Goal: Task Accomplishment & Management: Use online tool/utility

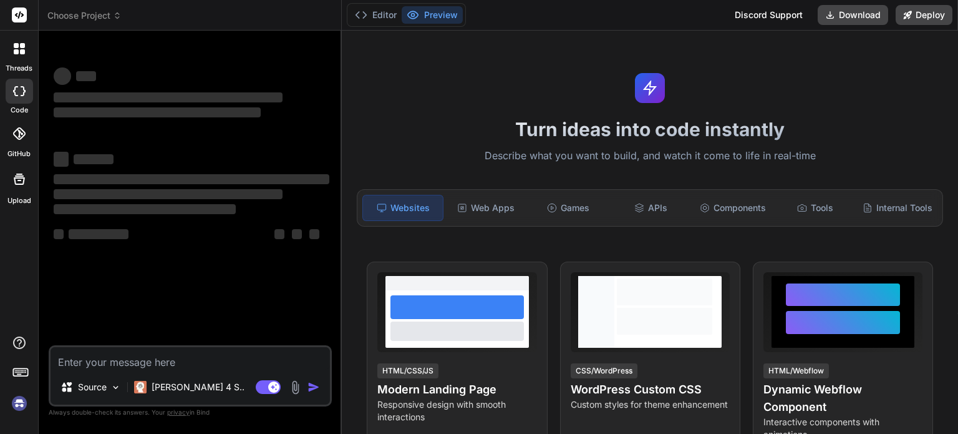
type textarea "x"
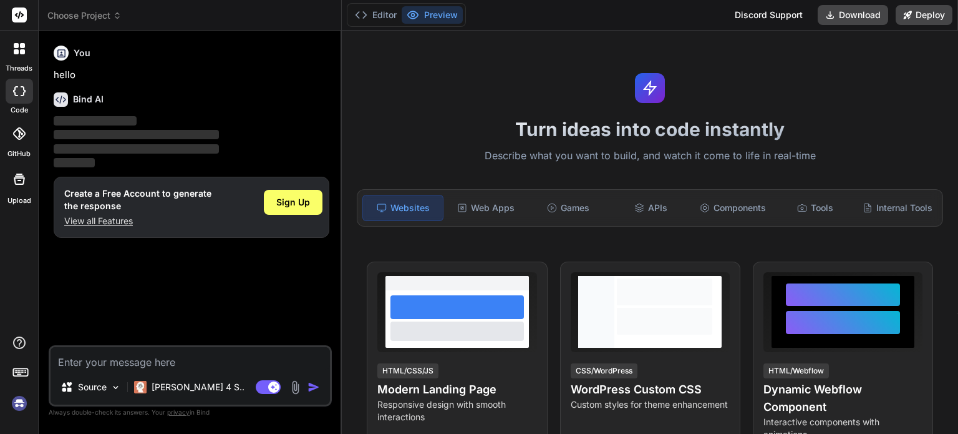
paste textarea "num_laptops = int(input()) num_desktops = int(input()) """ Your code goes here …"
type textarea "num_laptops = int(input()) num_desktops = int(input()) """ Your code goes here …"
type textarea "x"
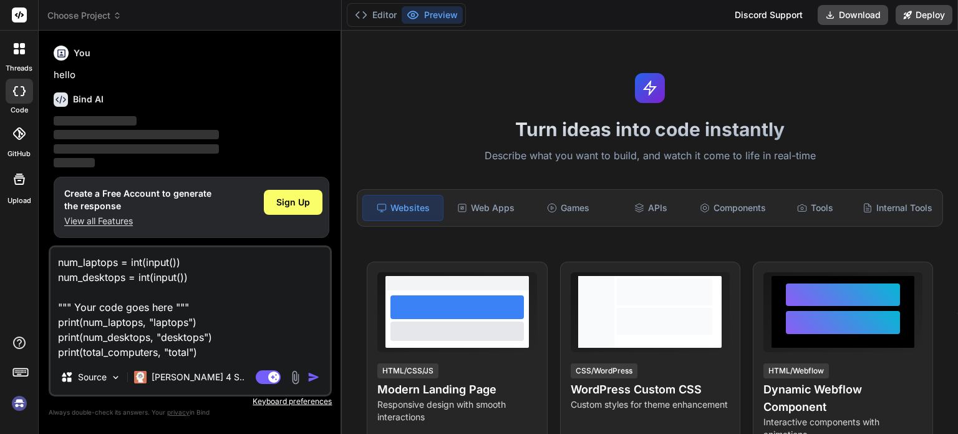
type textarea "num_laptops = int(input()) num_desktops = int(input()) """ Your code goes here …"
click at [298, 384] on img at bounding box center [295, 377] width 14 height 14
click at [313, 380] on img "button" at bounding box center [314, 377] width 12 height 12
click at [314, 375] on img "button" at bounding box center [314, 377] width 12 height 12
click at [313, 379] on img "button" at bounding box center [314, 377] width 12 height 12
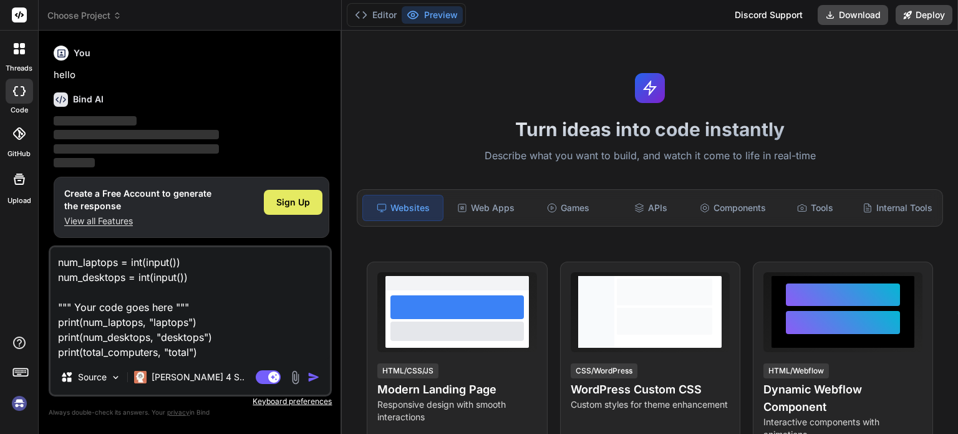
click at [303, 203] on span "Sign Up" at bounding box center [293, 202] width 34 height 12
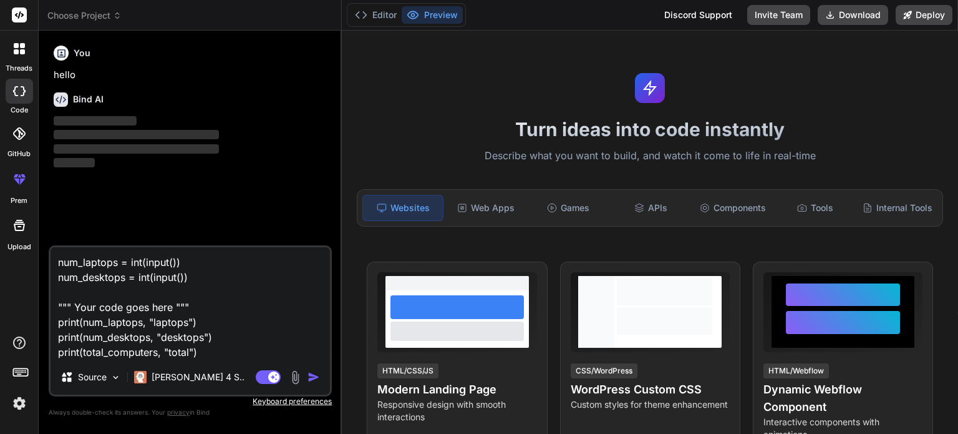
click at [313, 376] on img "button" at bounding box center [314, 377] width 12 height 12
click at [313, 380] on img "button" at bounding box center [314, 377] width 12 height 12
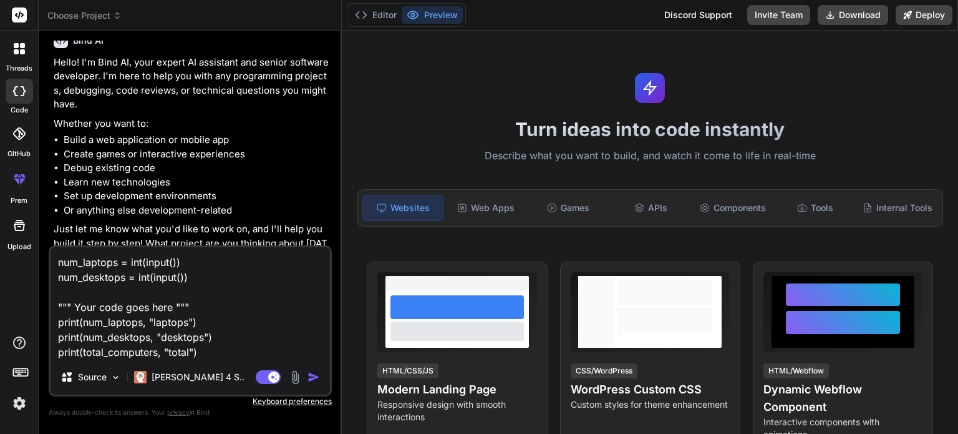
scroll to position [79, 0]
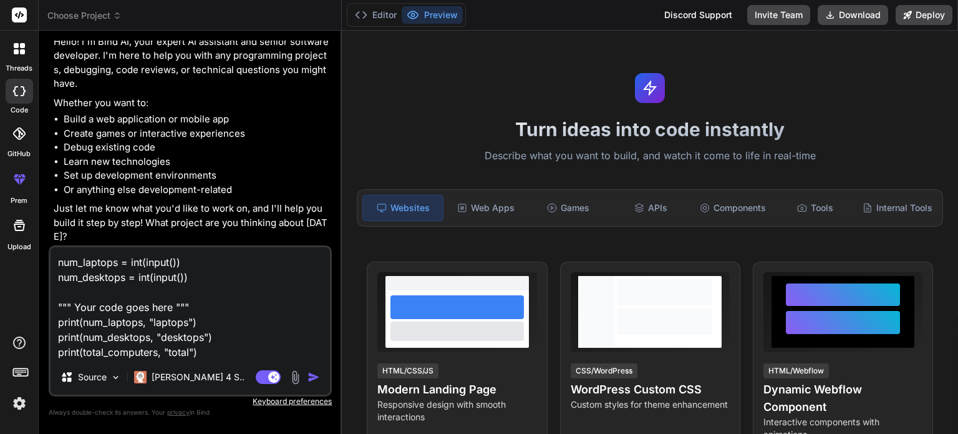
drag, startPoint x: 270, startPoint y: 367, endPoint x: 267, endPoint y: 357, distance: 9.9
click at [270, 366] on div "Source Claude 4 S.." at bounding box center [190, 379] width 279 height 30
click at [265, 355] on textarea "num_laptops = int(input()) num_desktops = int(input()) """ Your code goes here …" at bounding box center [190, 303] width 279 height 112
click at [309, 378] on img "button" at bounding box center [314, 377] width 12 height 12
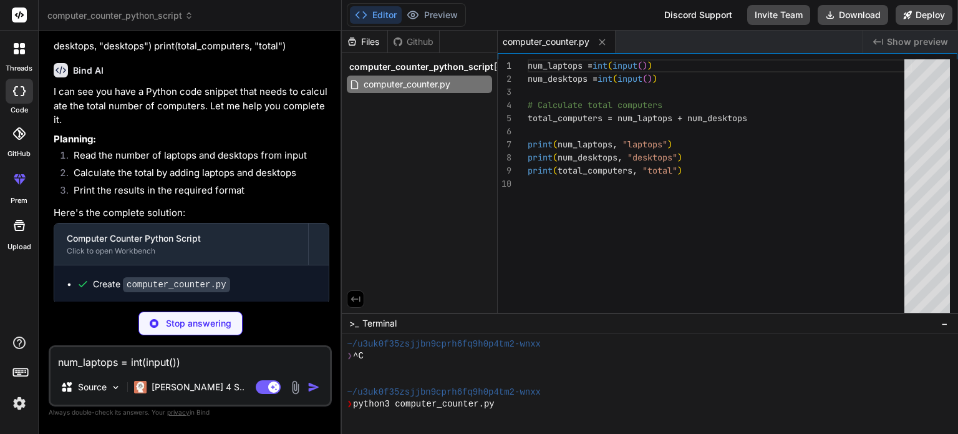
scroll to position [24, 0]
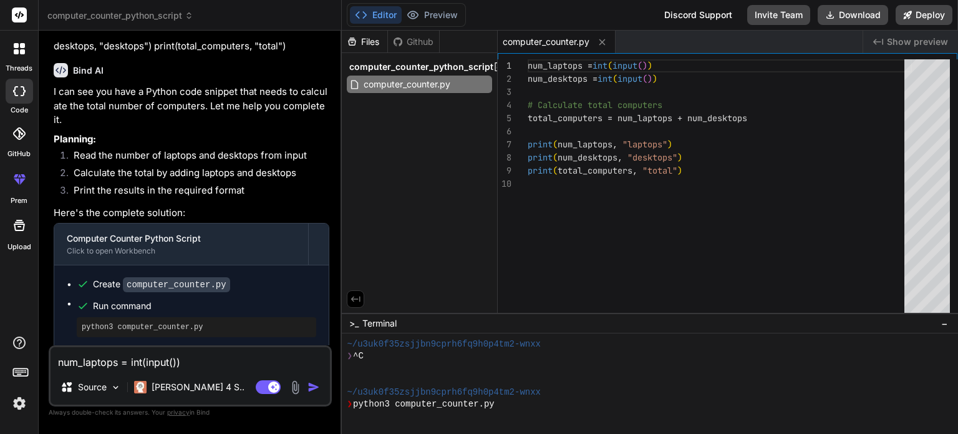
type textarea "x"
type textarea "num_laptops = int(input()) num_desktops = int(input()) # Calculate total comput…"
click at [716, 188] on div "num_laptops = int ( input ( ) ) num_desktops = int ( input ( ) ) # Calculate to…" at bounding box center [720, 189] width 384 height 260
click at [717, 176] on div "num_laptops = int ( input ( ) ) num_desktops = int ( input ( ) ) # Calculate to…" at bounding box center [720, 189] width 384 height 260
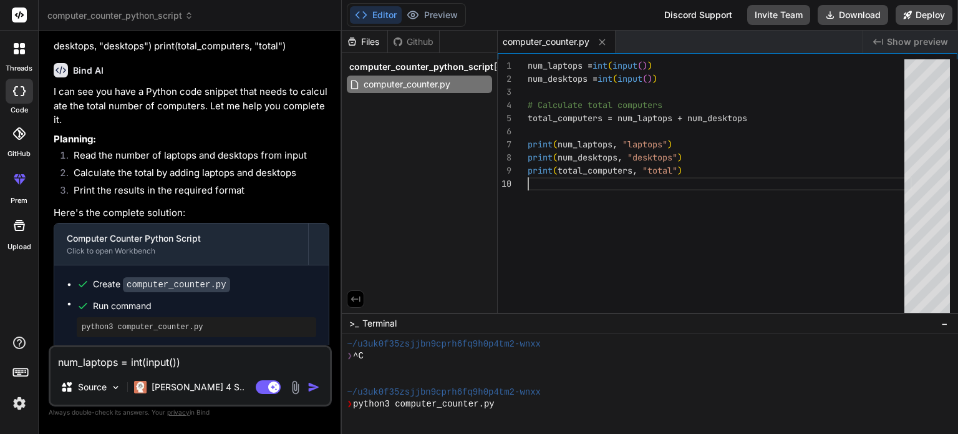
click at [712, 182] on div "num_laptops = int ( input ( ) ) num_desktops = int ( input ( ) ) # Calculate to…" at bounding box center [720, 189] width 384 height 260
drag, startPoint x: 711, startPoint y: 178, endPoint x: 665, endPoint y: 180, distance: 46.2
click at [665, 180] on div "num_laptops = int ( input ( ) ) num_desktops = int ( input ( ) ) # Calculate to…" at bounding box center [720, 189] width 384 height 260
drag, startPoint x: 691, startPoint y: 177, endPoint x: 683, endPoint y: 177, distance: 8.1
click at [683, 177] on div "num_laptops = int ( input ( ) ) num_desktops = int ( input ( ) ) # Calculate to…" at bounding box center [720, 189] width 384 height 260
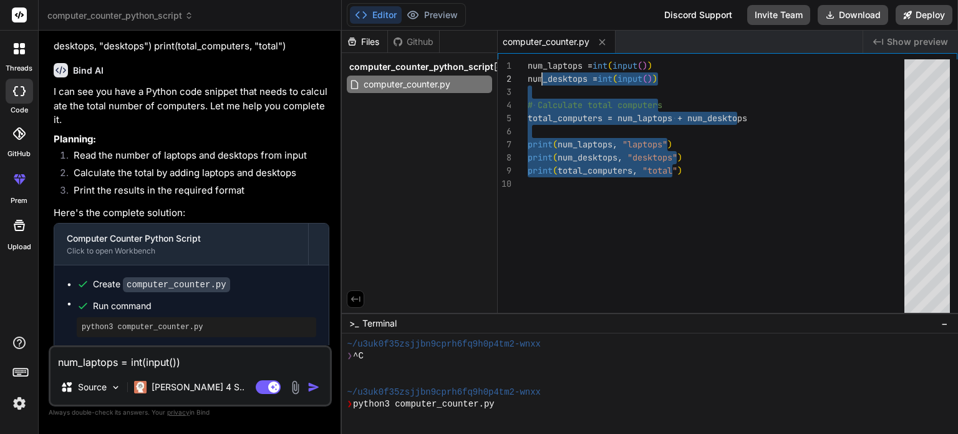
drag, startPoint x: 686, startPoint y: 170, endPoint x: 543, endPoint y: 81, distance: 168.4
click at [543, 79] on div "num_laptops = int ( input ( ) ) num_desktops = int ( input ( ) ) # Calculate to…" at bounding box center [720, 189] width 384 height 260
click at [542, 81] on div "num_laptops = int ( input ( ) ) num_desktops = int ( input ( ) ) # Calculate to…" at bounding box center [720, 189] width 384 height 260
drag, startPoint x: 529, startPoint y: 65, endPoint x: 704, endPoint y: 175, distance: 207.2
click at [704, 175] on div "num_laptops = int ( input ( ) ) num_desktops = int ( input ( ) ) # Calculate to…" at bounding box center [720, 189] width 384 height 260
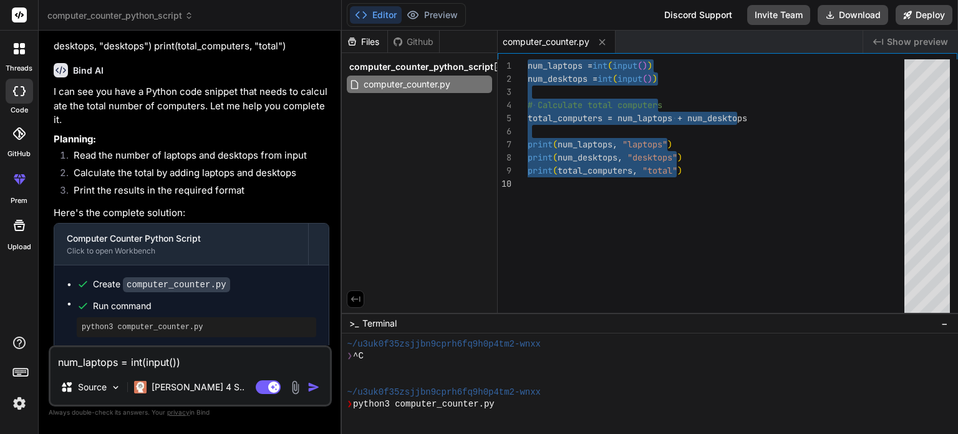
click at [699, 171] on div "num_laptops = int ( input ( ) ) num_desktops = int ( input ( ) ) # Calculate to…" at bounding box center [720, 189] width 384 height 260
drag, startPoint x: 700, startPoint y: 174, endPoint x: 527, endPoint y: 56, distance: 210.1
click at [528, 59] on div "num_laptops = int ( input ( ) ) num_desktops = int ( input ( ) ) # Calculate to…" at bounding box center [720, 189] width 384 height 260
type textarea "x"
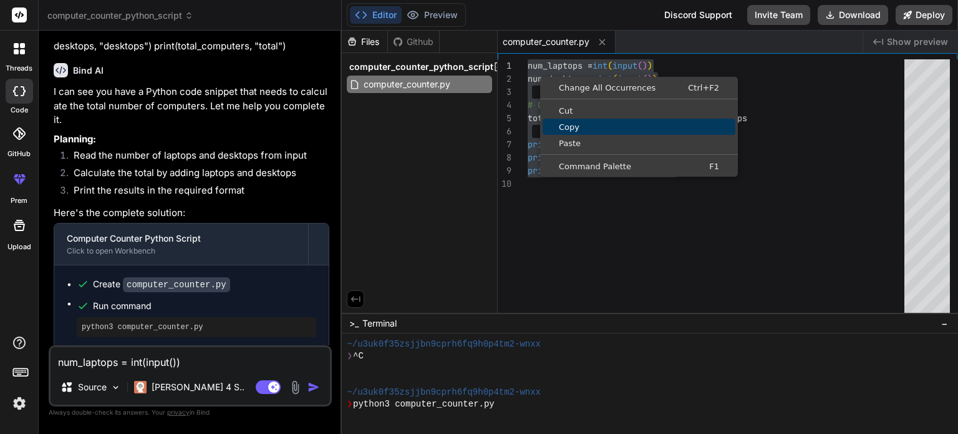
drag, startPoint x: 564, startPoint y: 120, endPoint x: 565, endPoint y: 126, distance: 6.4
click at [565, 126] on link "Copy" at bounding box center [639, 127] width 193 height 16
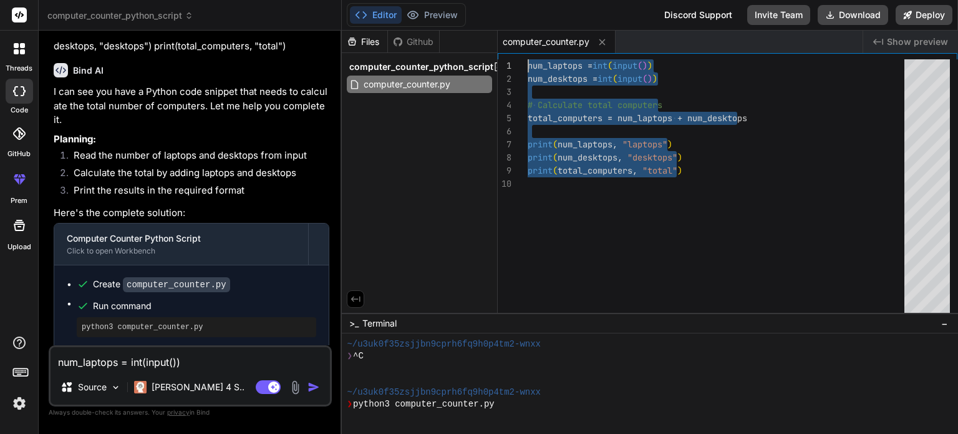
click at [773, 110] on div "num_laptops = int ( input ( ) ) num_desktops = int ( input ( ) ) # Calculate to…" at bounding box center [720, 189] width 384 height 260
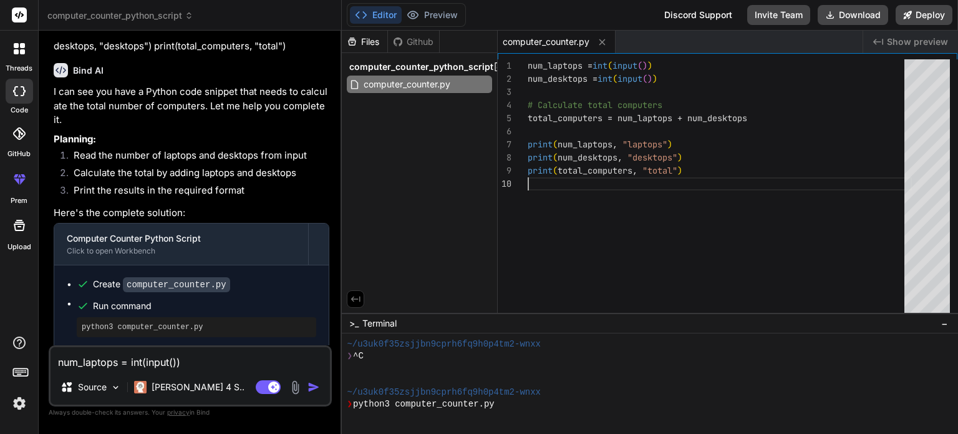
click at [749, 199] on div "num_laptops = int ( input ( ) ) num_desktops = int ( input ( ) ) # Calculate to…" at bounding box center [720, 189] width 384 height 260
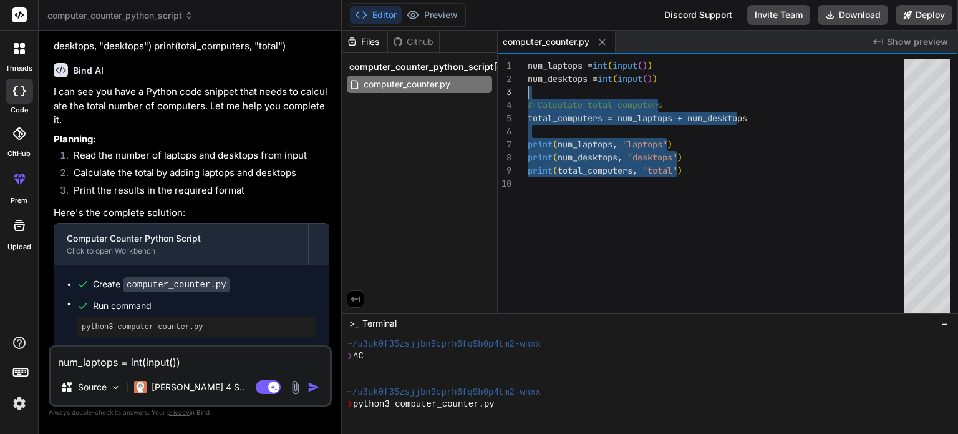
drag, startPoint x: 736, startPoint y: 203, endPoint x: 555, endPoint y: 79, distance: 220.3
click at [555, 79] on div "num_laptops = int ( input ( ) ) num_desktops = int ( input ( ) ) # Calculate to…" at bounding box center [720, 189] width 384 height 260
drag, startPoint x: 733, startPoint y: 113, endPoint x: 711, endPoint y: 114, distance: 22.5
click at [733, 114] on div "num_laptops = int ( input ( ) ) num_desktops = int ( input ( ) ) # Calculate to…" at bounding box center [720, 189] width 384 height 260
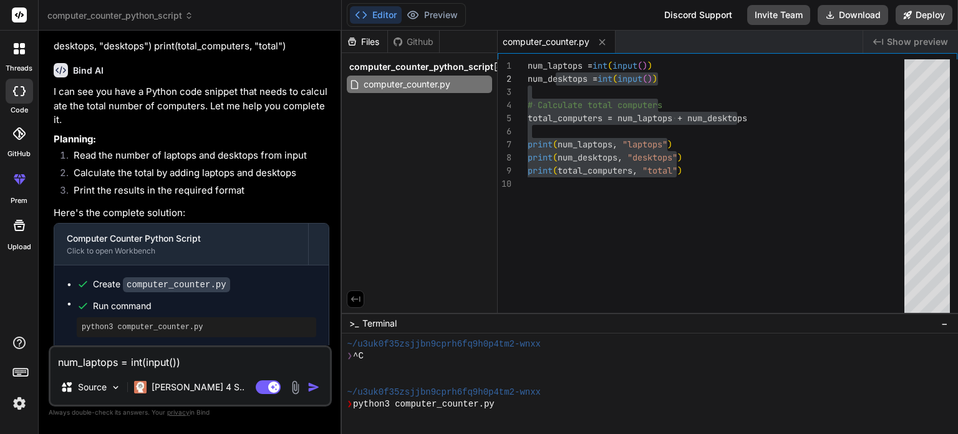
click at [523, 57] on div "1 2 3 4 5 6 7 8 9 10 num_laptops = int ( input ( ) ) num_desktops = int ( input…" at bounding box center [728, 183] width 460 height 260
click at [527, 64] on div "1" at bounding box center [513, 65] width 30 height 13
drag, startPoint x: 528, startPoint y: 63, endPoint x: 736, endPoint y: 149, distance: 225.5
click at [736, 148] on div "1 2 3 4 5 6 7 8 9 10 num_laptops = int ( input ( ) ) num_desktops = int ( input…" at bounding box center [728, 189] width 460 height 260
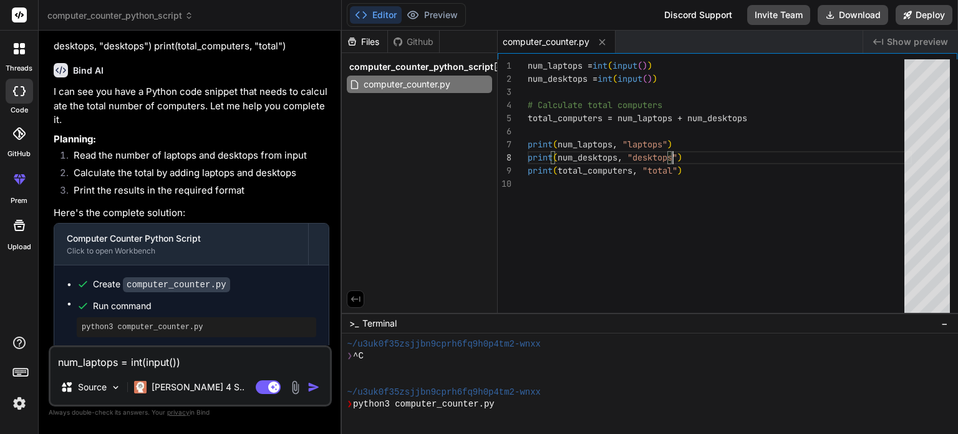
click at [736, 153] on div "num_laptops = int ( input ( ) ) num_desktops = int ( input ( ) ) # Calculate to…" at bounding box center [720, 189] width 384 height 260
click at [736, 170] on div "num_laptops = int ( input ( ) ) num_desktops = int ( input ( ) ) # Calculate to…" at bounding box center [720, 189] width 384 height 260
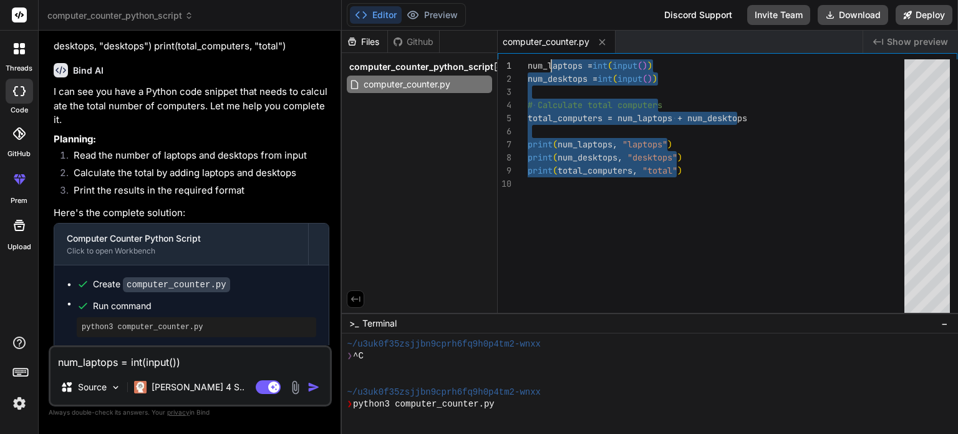
drag, startPoint x: 736, startPoint y: 173, endPoint x: 545, endPoint y: 62, distance: 221.4
click at [545, 62] on div "num_laptops = int ( input ( ) ) num_desktops = int ( input ( ) ) # Calculate to…" at bounding box center [720, 189] width 384 height 260
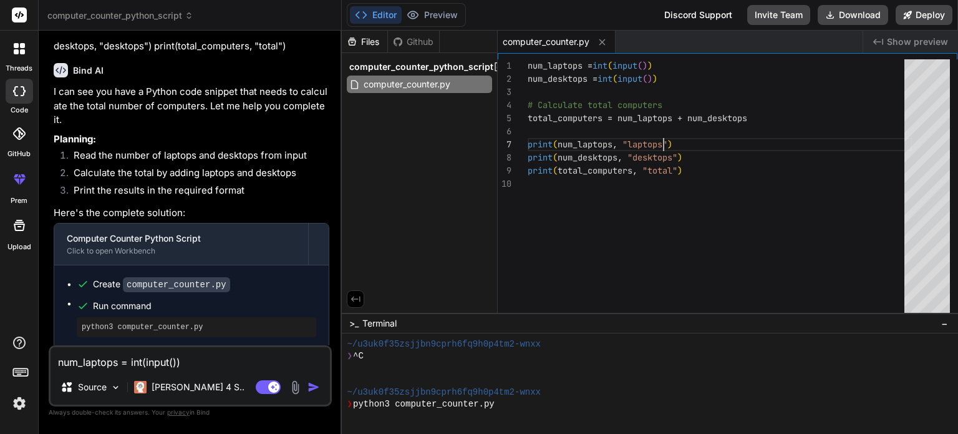
click at [782, 139] on div "num_laptops = int ( input ( ) ) num_desktops = int ( input ( ) ) # Calculate to…" at bounding box center [720, 189] width 384 height 260
click at [729, 106] on div "num_laptops = int ( input ( ) ) num_desktops = int ( input ( ) ) # Calculate to…" at bounding box center [720, 189] width 384 height 260
click at [728, 106] on div "num_laptops = int ( input ( ) ) num_desktops = int ( input ( ) ) # Calculate to…" at bounding box center [720, 189] width 384 height 260
click at [690, 184] on div "num_laptops = int ( input ( ) ) num_desktops = int ( input ( ) ) # Calculate to…" at bounding box center [720, 189] width 384 height 260
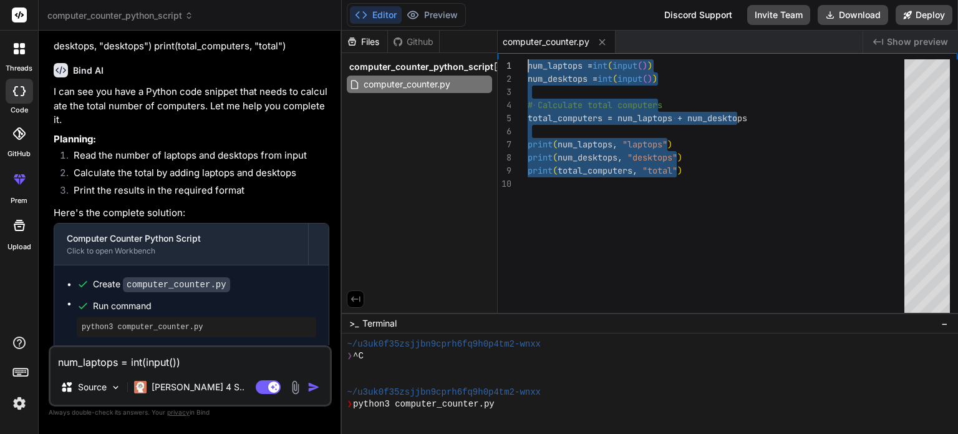
drag, startPoint x: 711, startPoint y: 174, endPoint x: 507, endPoint y: 66, distance: 231.6
click at [528, 66] on div "num_laptops = int ( input ( ) ) num_desktops = int ( input ( ) ) # Calculate to…" at bounding box center [720, 189] width 384 height 260
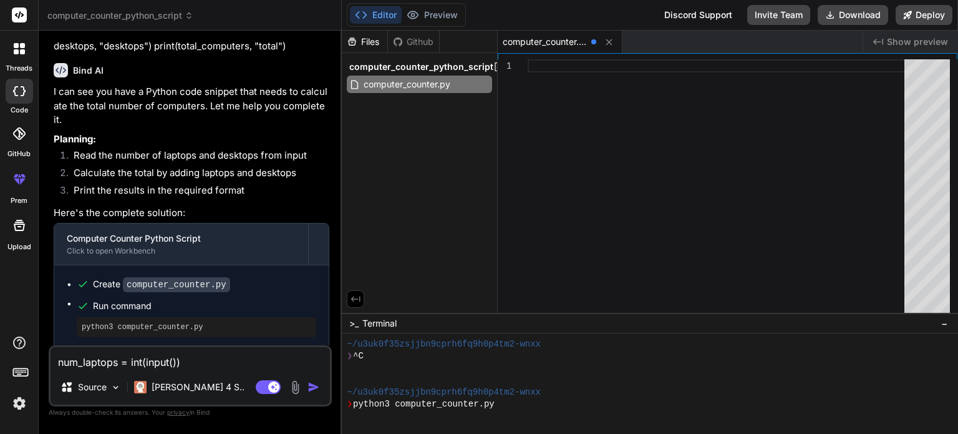
type textarea "wall_area = float(input()) # Compute num_gallons num_gallons = wall_area / 350.…"
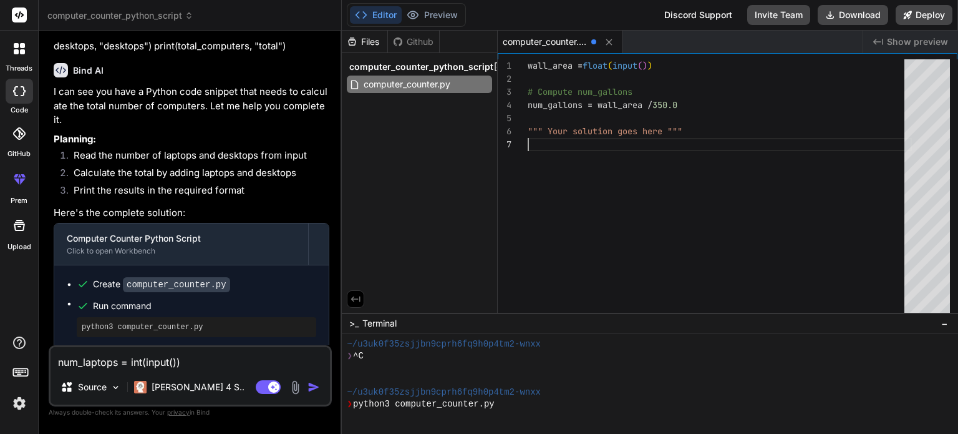
click at [225, 361] on textarea "num_laptops = int(input()) num_desktops = int(input()) """ Your code goes here …" at bounding box center [190, 358] width 279 height 22
paste textarea "wall_area = float(input()) # Compute num_gallons num_gallons = wall_area / 350.…"
type textarea "wall_area = float(input()) # Compute num_gallons num_gallons = wall_area / 350.…"
type textarea "x"
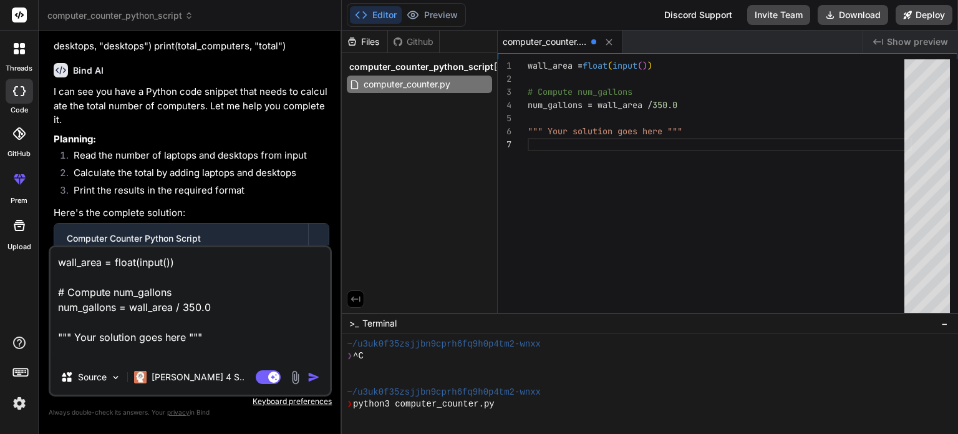
type textarea "wall_area = float(input()) # Compute num_gallons num_gallons = wall_area / 350.…"
click at [311, 382] on img "button" at bounding box center [314, 377] width 12 height 12
type textarea "x"
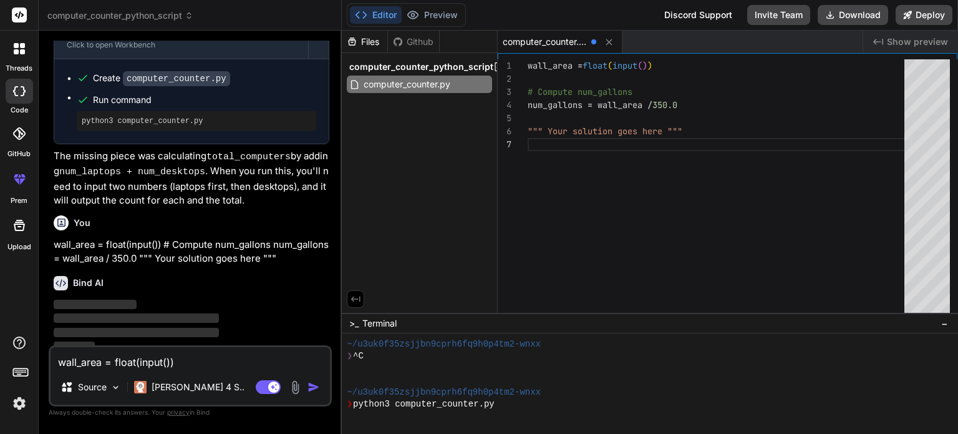
scroll to position [552, 0]
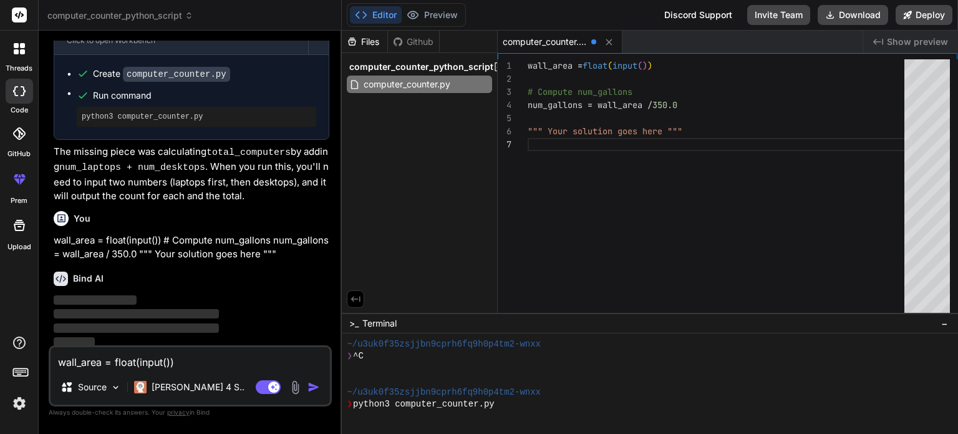
click at [272, 359] on textarea "wall_area = float(input()) # Compute num_gallons num_gallons = wall_area / 350.…" at bounding box center [190, 358] width 279 height 22
paste textarea "wall_area = float(input()) # Compute num_gallons num_gallons = wall_area / 350.…"
type textarea "wall_area = float(input()) # Compute num_gallons num_gallons = wall_area / 350.…"
type textarea "x"
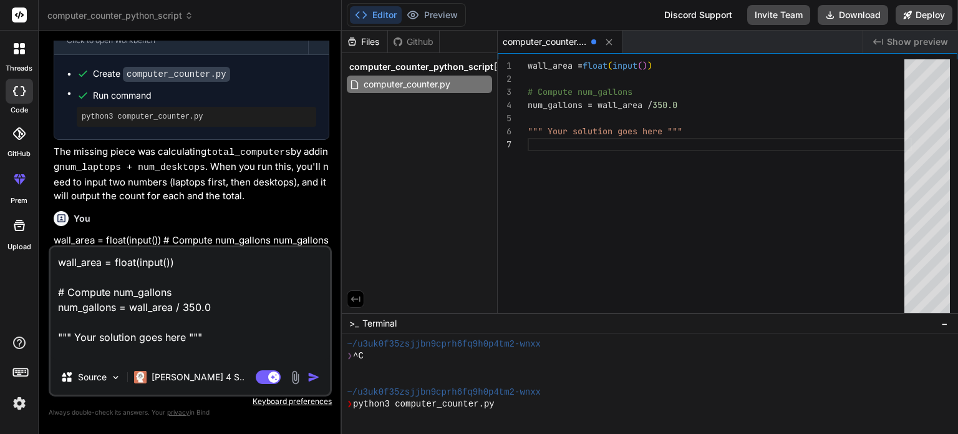
type textarea "wall_area = float(input()) # Compute num_gallons num_gallons = wall_area / 350.…"
click at [311, 378] on img "button" at bounding box center [314, 377] width 12 height 12
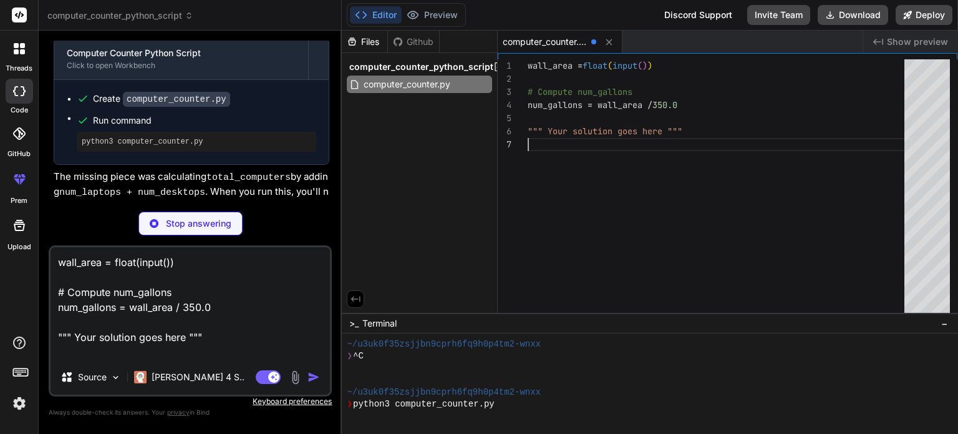
scroll to position [0, 0]
click at [711, 174] on div "wall_area = float ( input ( ) ) # Compute num_gallons num_gallons = wall_area /…" at bounding box center [720, 189] width 384 height 260
click at [706, 145] on div "wall_area = float ( input ( ) ) # Compute num_gallons num_gallons = wall_area /…" at bounding box center [720, 189] width 384 height 260
type textarea "x"
type textarea "import math wall_area = float(input()) # Compute num_gallons num_gallons = wall…"
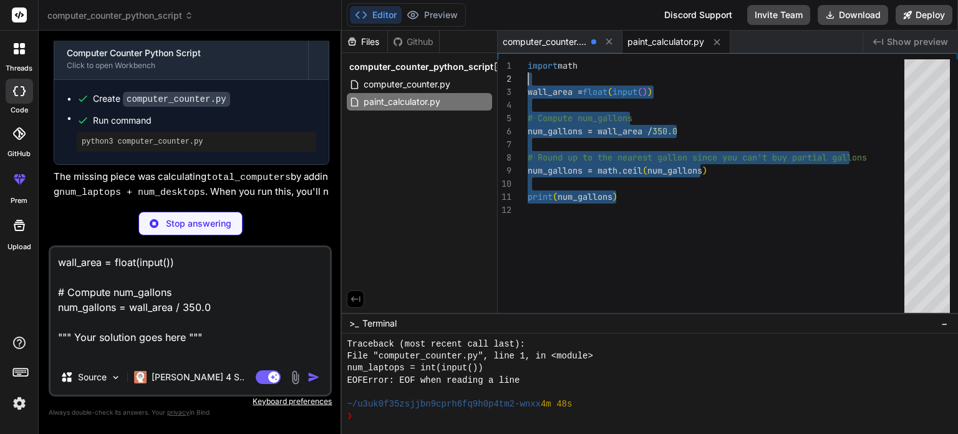
scroll to position [132, 0]
drag, startPoint x: 702, startPoint y: 136, endPoint x: 527, endPoint y: 71, distance: 186.9
type textarea "x"
type textarea "print(num_gallons)"
click at [598, 199] on div "import math wall_area = float ( input ( ) ) # Compute num_gallons num_gallons =…" at bounding box center [720, 189] width 384 height 260
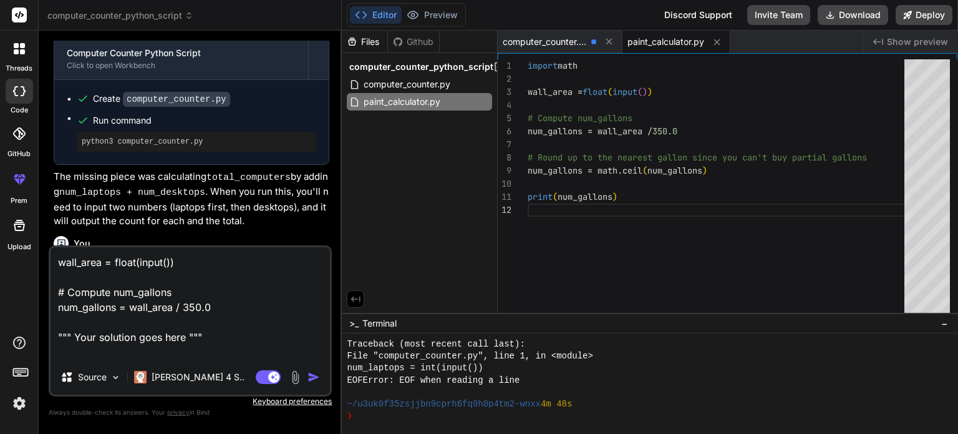
type textarea "x"
click at [689, 208] on div "import math wall_area = float ( input ( ) ) # Compute num_gallons num_gallons =…" at bounding box center [720, 189] width 384 height 260
click at [694, 203] on div "import math wall_area = float ( input ( ) ) # Compute num_gallons num_gallons =…" at bounding box center [720, 189] width 384 height 260
click at [694, 198] on div "import math wall_area = float ( input ( ) ) # Compute num_gallons num_gallons =…" at bounding box center [720, 189] width 384 height 260
click at [694, 192] on div "import math wall_area = float ( input ( ) ) # Compute num_gallons num_gallons =…" at bounding box center [720, 189] width 384 height 260
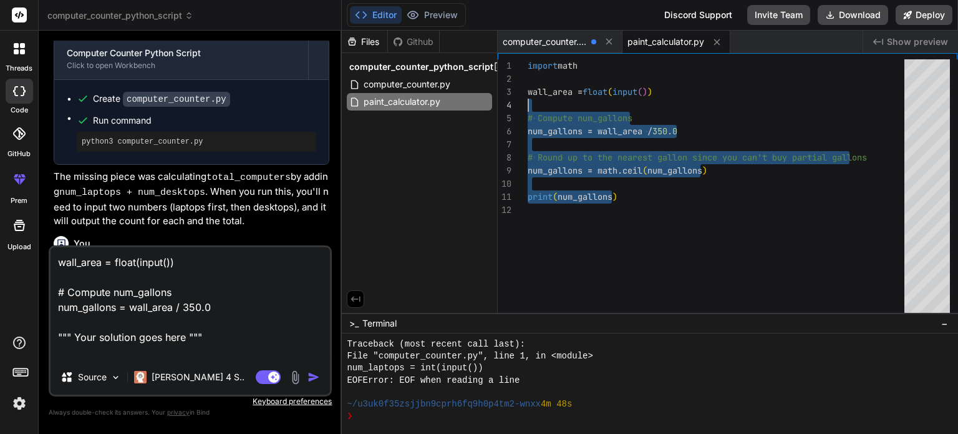
drag, startPoint x: 691, startPoint y: 194, endPoint x: 530, endPoint y: 89, distance: 192.6
click at [529, 90] on div "import math wall_area = float ( input ( ) ) # Compute num_gallons num_gallons =…" at bounding box center [720, 189] width 384 height 260
click at [535, 84] on div "import math wall_area = float ( input ( ) ) # Compute num_gallons num_gallons =…" at bounding box center [720, 189] width 384 height 260
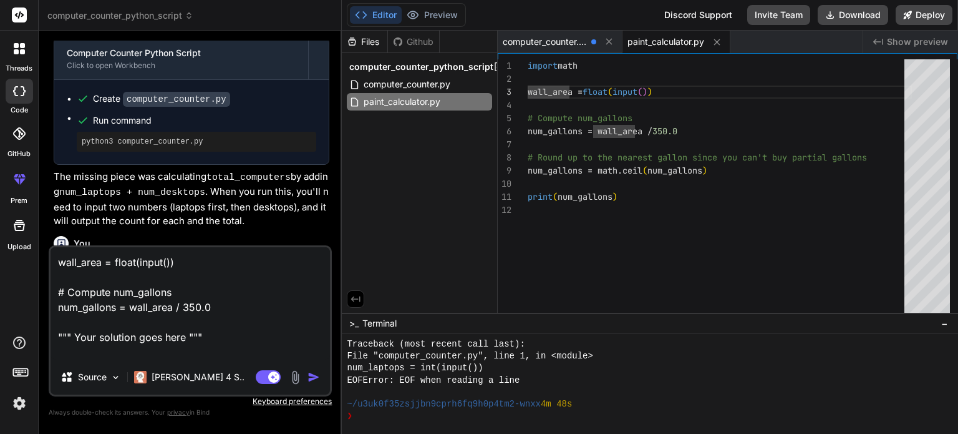
click at [527, 69] on div "1" at bounding box center [513, 65] width 30 height 13
click at [527, 59] on div "1" at bounding box center [513, 65] width 30 height 13
click at [527, 60] on div "1" at bounding box center [513, 65] width 30 height 13
click at [529, 63] on div "import math wall_area = float ( input ( ) ) # Compute num_gallons num_gallons =…" at bounding box center [720, 189] width 384 height 260
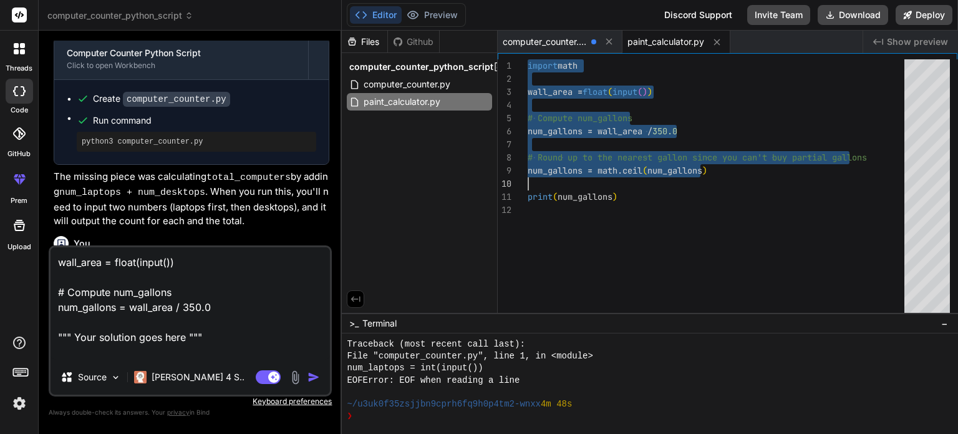
type textarea "import math wall_area = float(input()) # Compute num_gallons num_gallons = wall…"
drag, startPoint x: 529, startPoint y: 63, endPoint x: 895, endPoint y: 190, distance: 387.7
click at [895, 190] on div "import math wall_area = float ( input ( ) ) # Compute num_gallons num_gallons =…" at bounding box center [720, 189] width 384 height 260
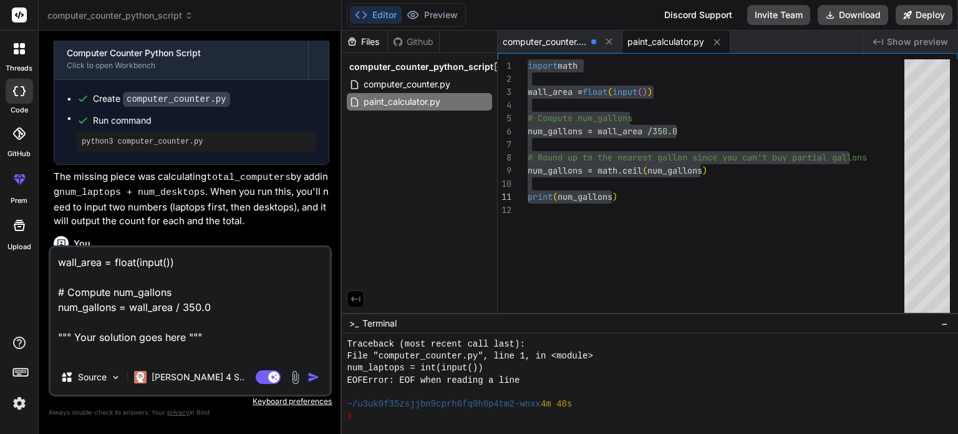
click at [226, 340] on textarea "wall_area = float(input()) # Compute num_gallons num_gallons = wall_area / 350.…" at bounding box center [190, 303] width 279 height 112
drag, startPoint x: 230, startPoint y: 345, endPoint x: 7, endPoint y: 259, distance: 238.8
click at [7, 259] on div "threads code GitHub prem Upload computer_counter_python_script Created with Pix…" at bounding box center [479, 217] width 958 height 434
type textarea "x"
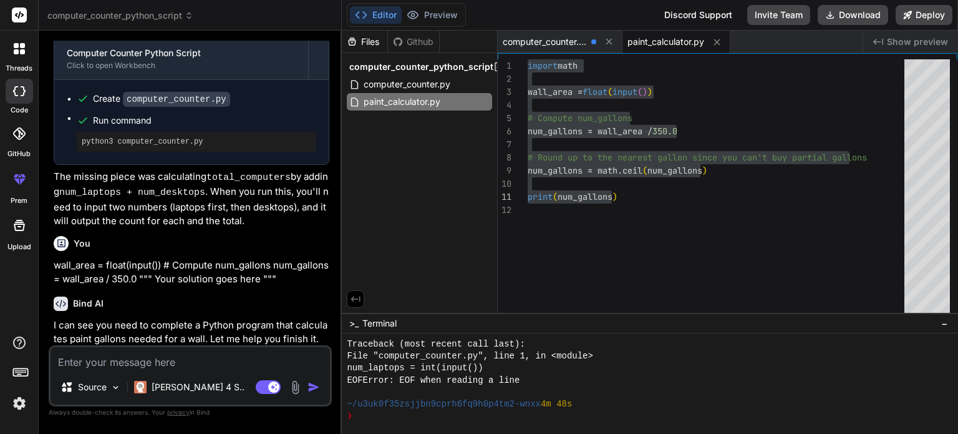
paste textarea "The reciprocal of intensity_input is 1 / intensity_input. The following program…"
type textarea "The reciprocal of intensity_input is 1 / intensity_input. The following program…"
type textarea "x"
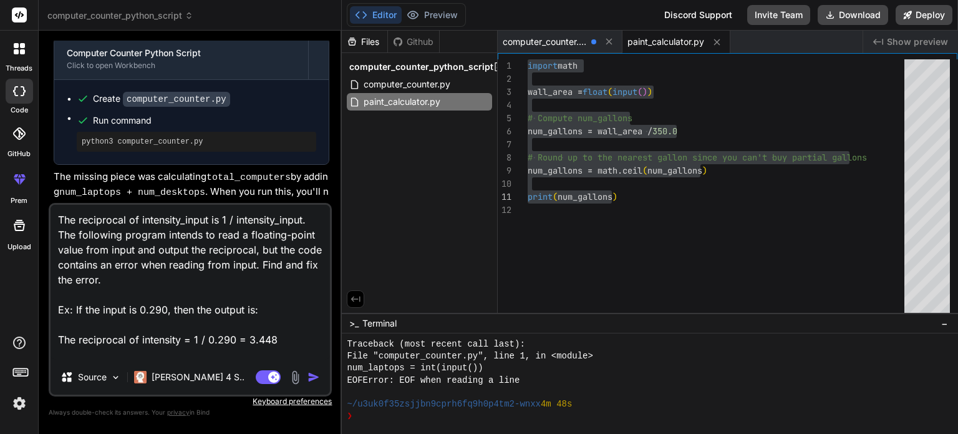
type textarea "The reciprocal of intensity_input is 1 / intensity_input. The following program…"
click at [314, 384] on div "Agent Mode. When this toggle is activated, AI automatically makes decisions, re…" at bounding box center [289, 376] width 72 height 15
click at [313, 377] on img "button" at bounding box center [314, 377] width 12 height 12
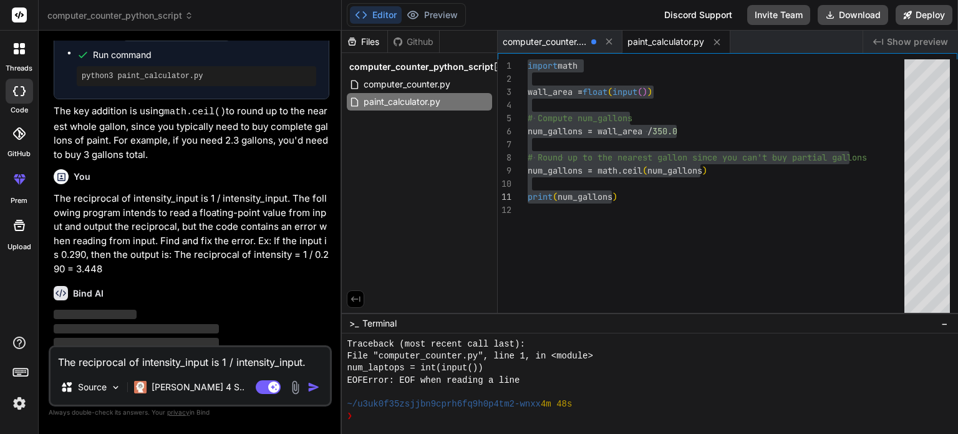
scroll to position [1016, 0]
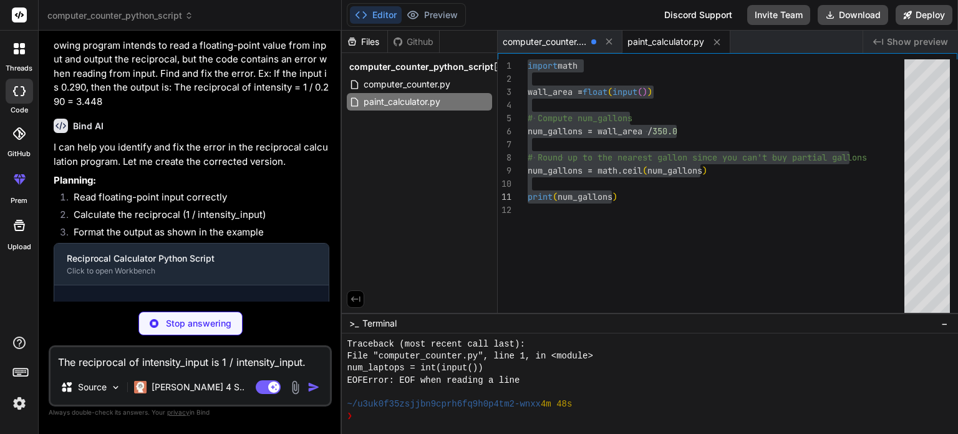
type textarea "x"
type textarea "intensity_input = float(input()) reciprocal = 1 / intensity_input print(f"The r…"
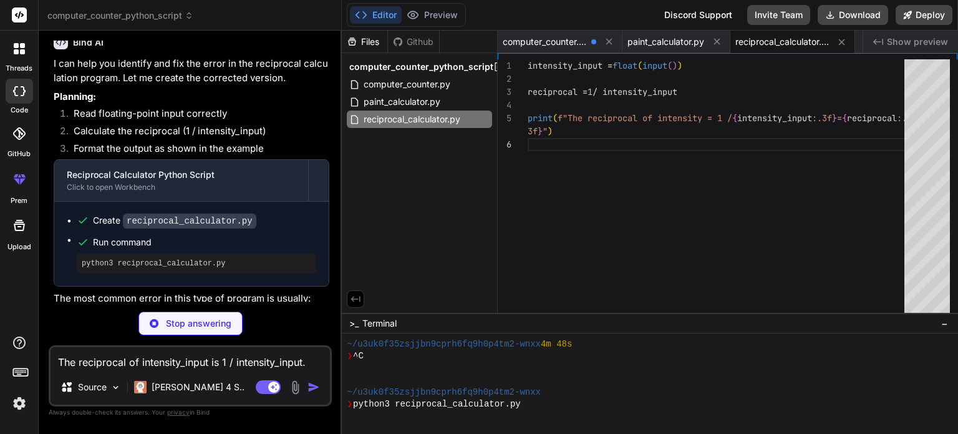
scroll to position [0, 0]
click at [600, 147] on div "intensity_input = float ( input ( ) ) reciprocal = 1 / intensity_input print ( …" at bounding box center [720, 189] width 384 height 260
click at [598, 141] on div "intensity_input = float ( input ( ) ) reciprocal = 1 / intensity_input print ( …" at bounding box center [720, 189] width 384 height 260
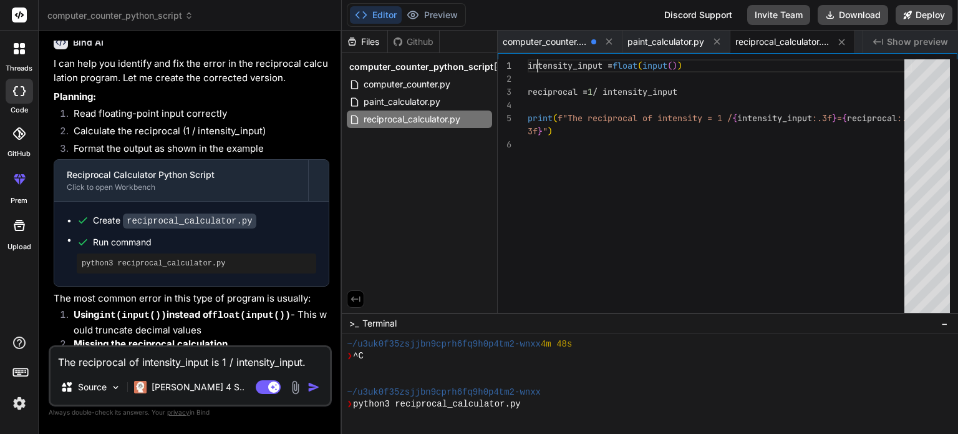
click at [535, 65] on div "intensity_input = float ( input ( ) ) reciprocal = 1 / intensity_input print ( …" at bounding box center [720, 189] width 384 height 260
type textarea "x"
drag, startPoint x: 525, startPoint y: 61, endPoint x: 615, endPoint y: 139, distance: 119.0
click at [615, 139] on div "1 2 3 4 5 6 intensity_input = float ( input ( ) ) reciprocal = 1 / intensity_in…" at bounding box center [728, 189] width 460 height 260
click at [615, 139] on div "intensity_input = float ( input ( ) ) reciprocal = 1 / intensity_input print ( …" at bounding box center [720, 189] width 384 height 260
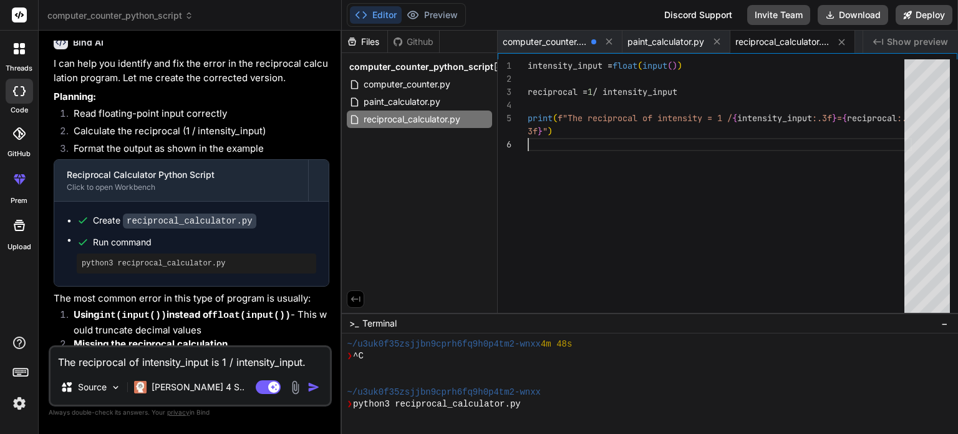
drag, startPoint x: 615, startPoint y: 139, endPoint x: 578, endPoint y: 132, distance: 37.6
click at [579, 132] on div "intensity_input = float ( input ( ) ) reciprocal = 1 / intensity_input print ( …" at bounding box center [720, 189] width 384 height 260
click at [576, 129] on div "intensity_input = float ( input ( ) ) reciprocal = 1 / intensity_input print ( …" at bounding box center [720, 189] width 384 height 260
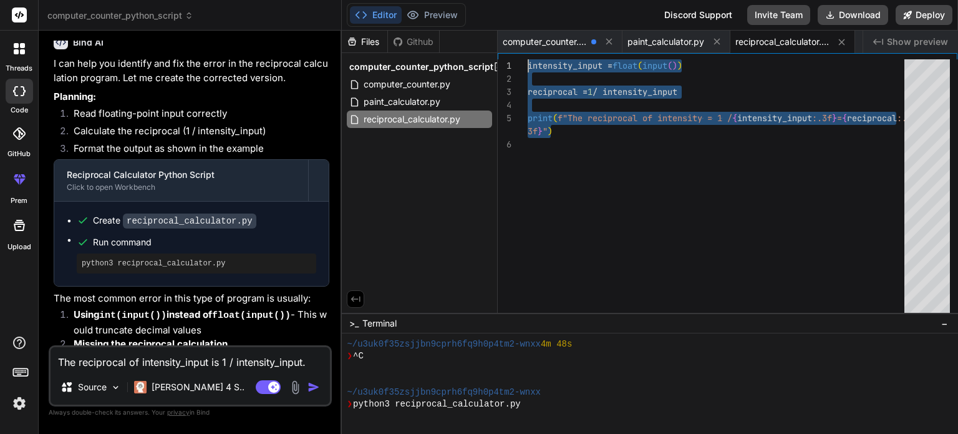
drag, startPoint x: 576, startPoint y: 129, endPoint x: 520, endPoint y: 62, distance: 87.6
click at [528, 62] on div "intensity_input = float ( input ( ) ) reciprocal = 1 / intensity_input print ( …" at bounding box center [720, 189] width 384 height 260
click at [643, 106] on div "intensity_input = float ( input ( ) ) reciprocal = 1 / intensity_input print ( …" at bounding box center [720, 189] width 384 height 260
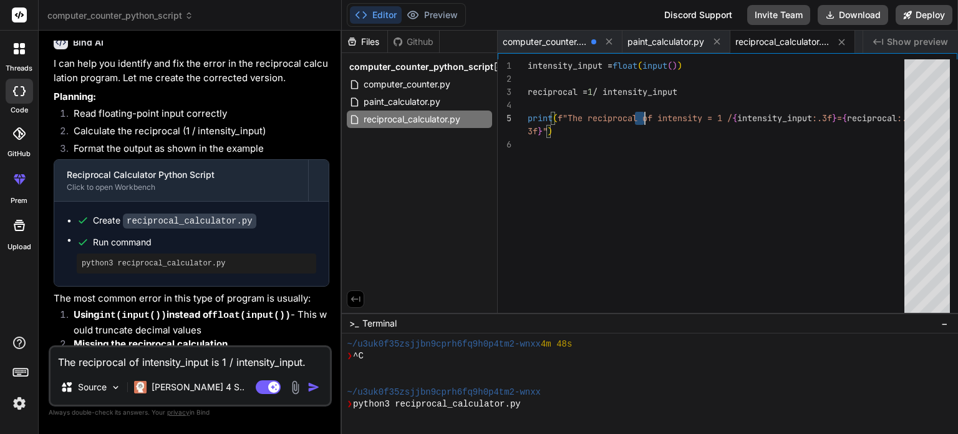
click at [643, 106] on div "intensity_input = float ( input ( ) ) reciprocal = 1 / intensity_input print ( …" at bounding box center [720, 189] width 384 height 260
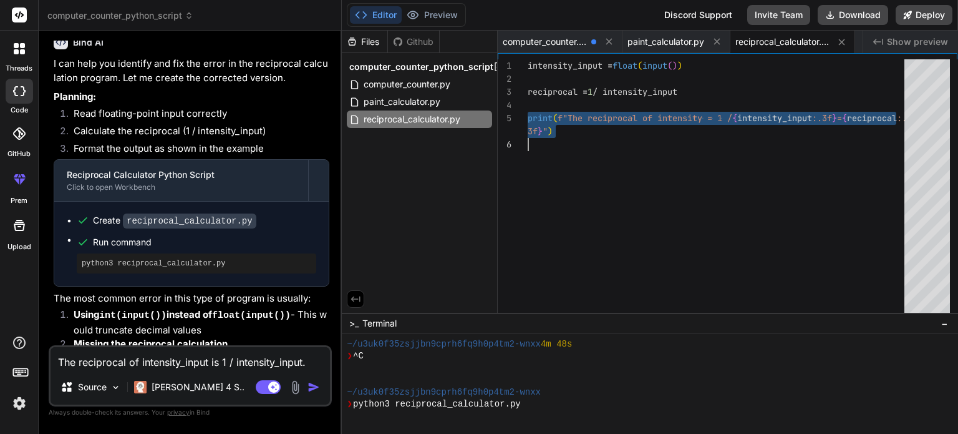
click at [643, 106] on div "intensity_input = float ( input ( ) ) reciprocal = 1 / intensity_input print ( …" at bounding box center [720, 189] width 384 height 260
click at [640, 112] on div "intensity_input = float ( input ( ) ) reciprocal = 1 / intensity_input print ( …" at bounding box center [720, 189] width 384 height 260
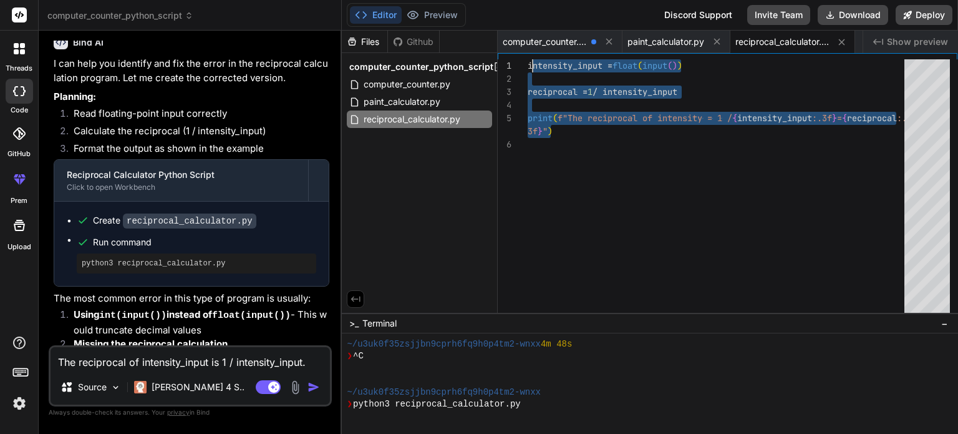
drag, startPoint x: 632, startPoint y: 130, endPoint x: 530, endPoint y: 63, distance: 121.6
click at [530, 63] on div "intensity_input = float ( input ( ) ) reciprocal = 1 / intensity_input print ( …" at bounding box center [720, 189] width 384 height 260
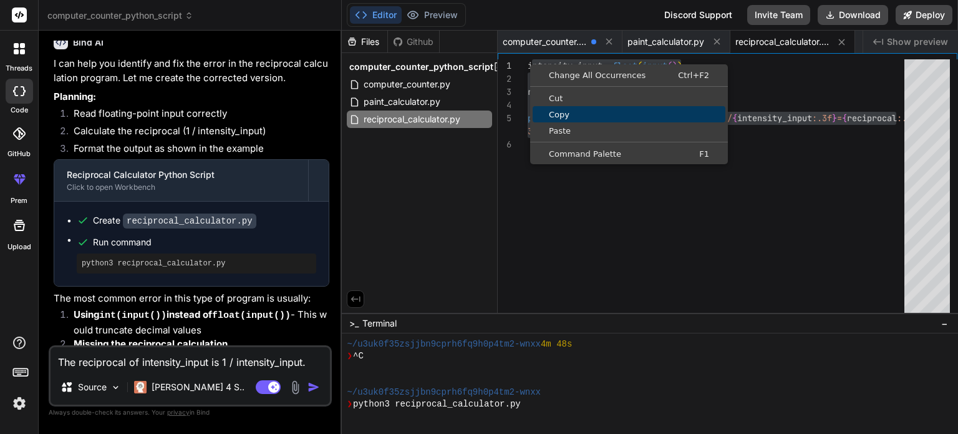
drag, startPoint x: 538, startPoint y: 72, endPoint x: 549, endPoint y: 112, distance: 41.5
click at [549, 112] on ul "Change All Occurrences Ctrl+F2 Cut Copy Paste Command Palette F1" at bounding box center [629, 114] width 198 height 95
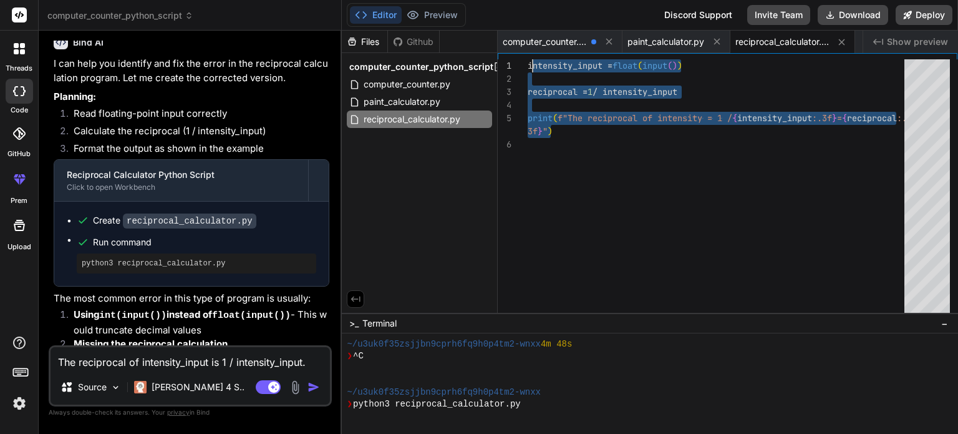
click at [574, 153] on div "intensity_input = float ( input ( ) ) reciprocal = 1 / intensity_input print ( …" at bounding box center [720, 189] width 384 height 260
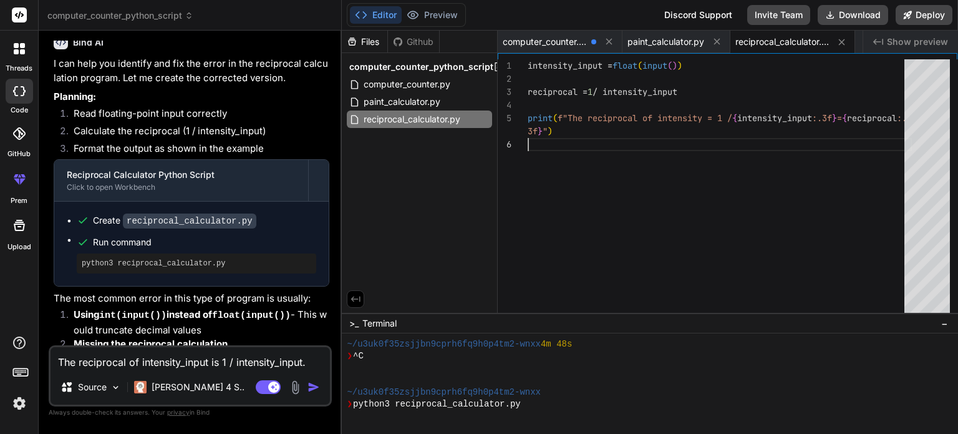
click at [580, 139] on div "intensity_input = float ( input ( ) ) reciprocal = 1 / intensity_input print ( …" at bounding box center [720, 189] width 384 height 260
click at [578, 134] on div "intensity_input = float ( input ( ) ) reciprocal = 1 / intensity_input print ( …" at bounding box center [720, 189] width 384 height 260
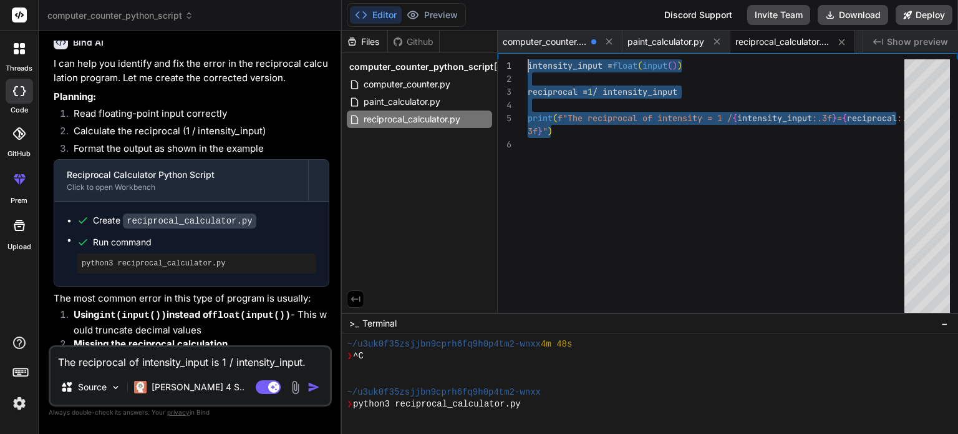
drag, startPoint x: 577, startPoint y: 127, endPoint x: 502, endPoint y: 64, distance: 97.9
click at [528, 64] on div "intensity_input = float ( input ( ) ) reciprocal = 1 / intensity_input print ( …" at bounding box center [720, 189] width 384 height 260
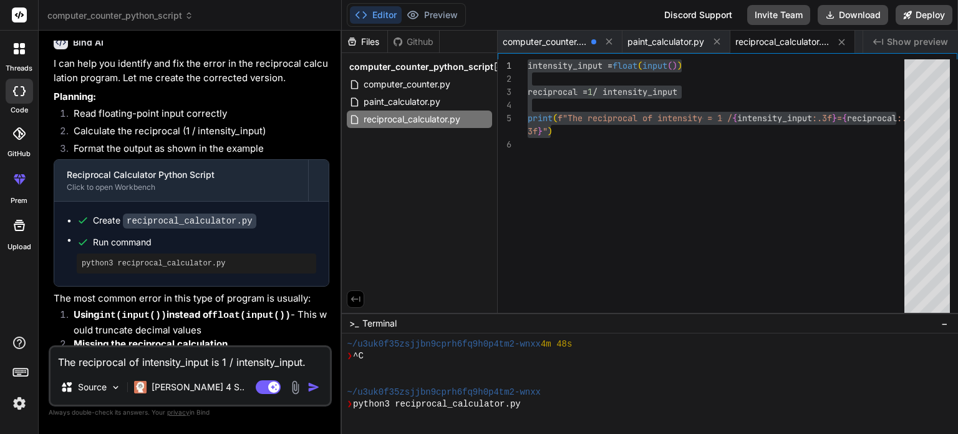
click at [189, 360] on textarea "The reciprocal of intensity_input is 1 / intensity_input. The following program…" at bounding box center [190, 358] width 279 height 22
paste textarea "num_assignments = int(input()) """ Your code goes here """ total_assignments = …"
type textarea "num_assignments = int(input()) """ Your code goes here """ total_assignments = …"
type textarea "x"
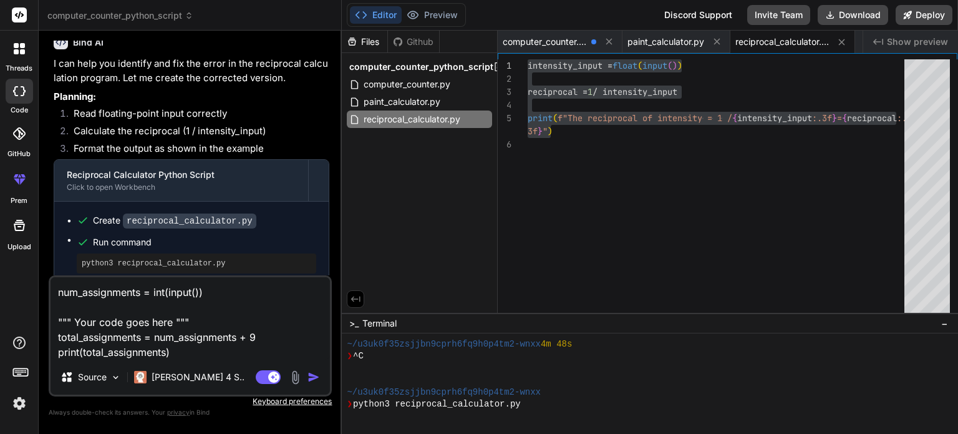
type textarea "num_assignments = int(input()) """ Your code goes here """ total_assignments = …"
click at [295, 386] on div "Source Claude 4 S.." at bounding box center [190, 379] width 279 height 30
click at [309, 377] on img "button" at bounding box center [314, 377] width 12 height 12
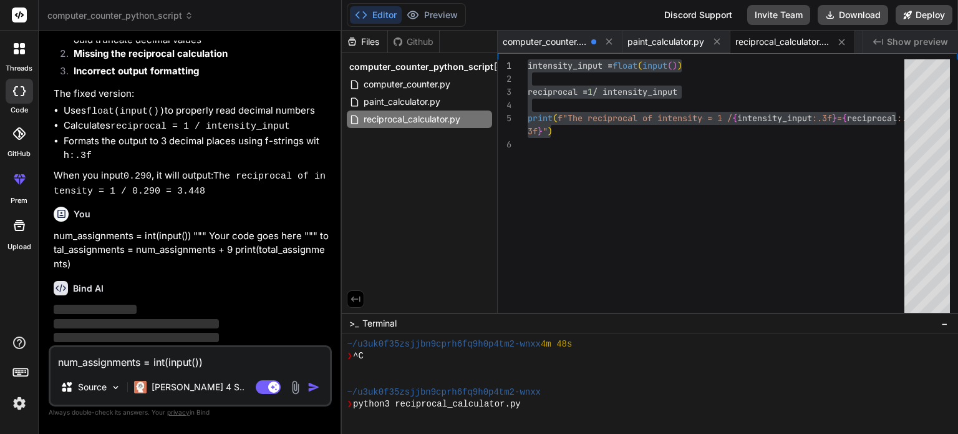
scroll to position [1545, 0]
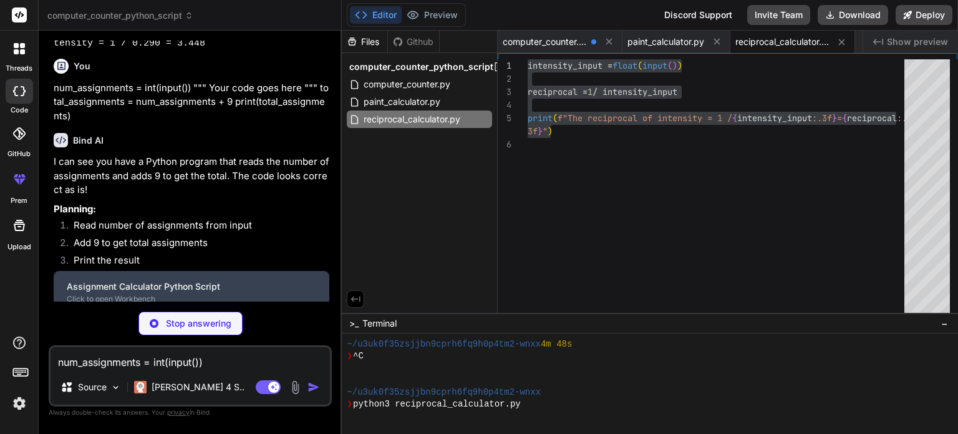
type textarea "x"
type textarea "num_assignments = int(input()) # Add 9 additional assignments to the current co…"
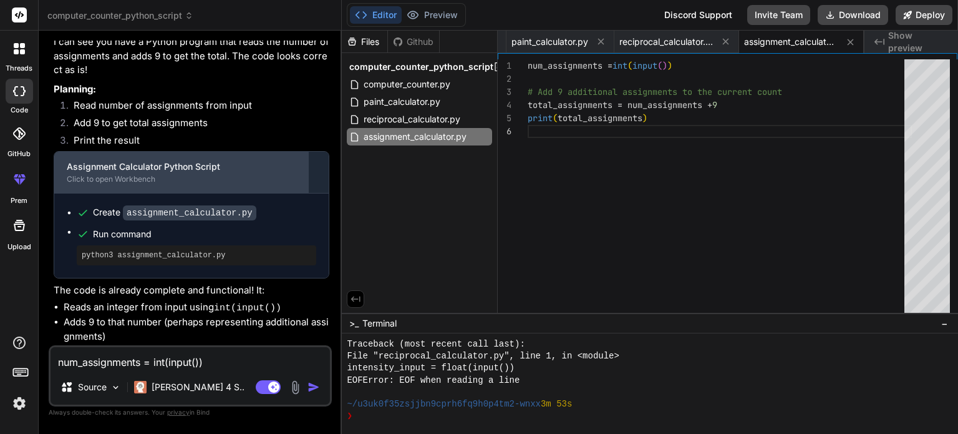
scroll to position [1830, 0]
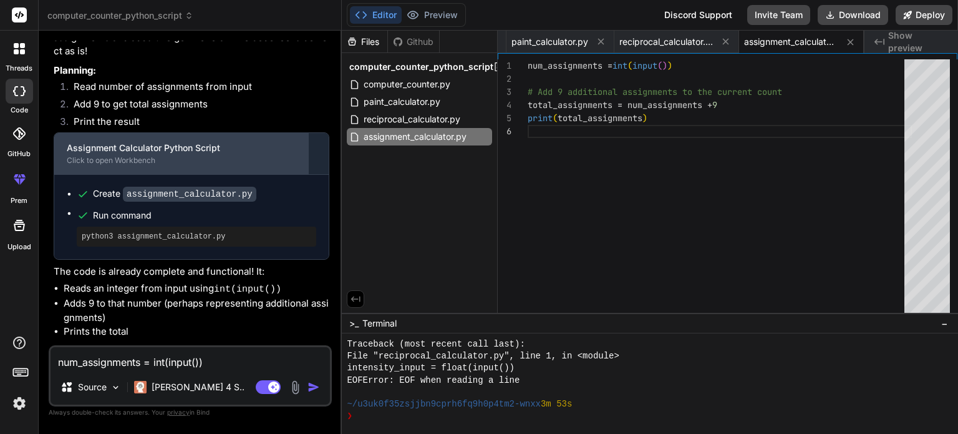
type textarea "x"
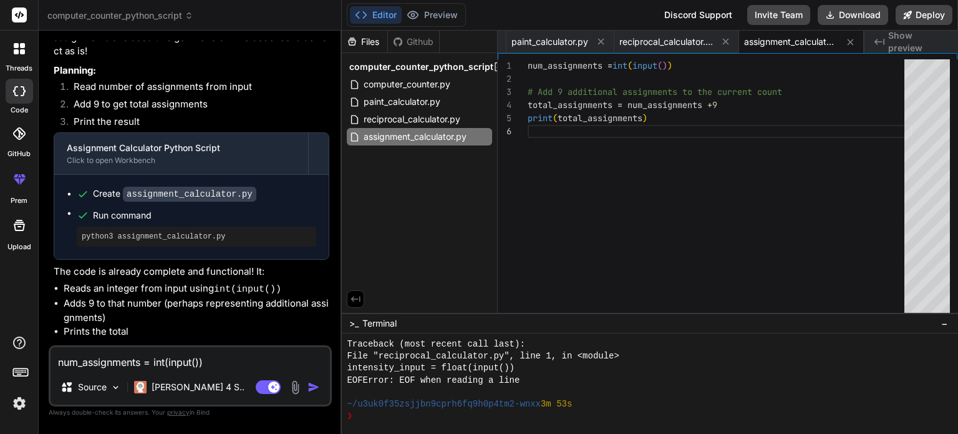
scroll to position [0, 0]
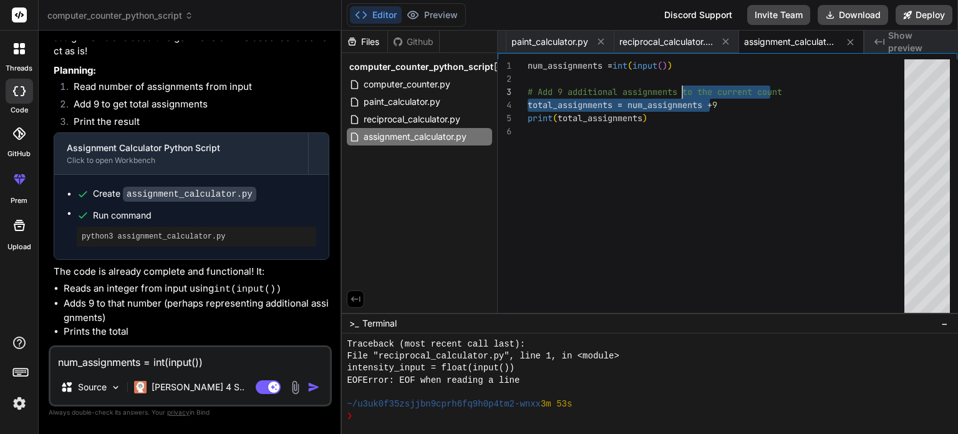
drag, startPoint x: 737, startPoint y: 104, endPoint x: 686, endPoint y: 94, distance: 52.7
click at [686, 93] on div "num_assignments = int ( input ( ) ) # Add 9 additional assignments to the curre…" at bounding box center [720, 189] width 384 height 260
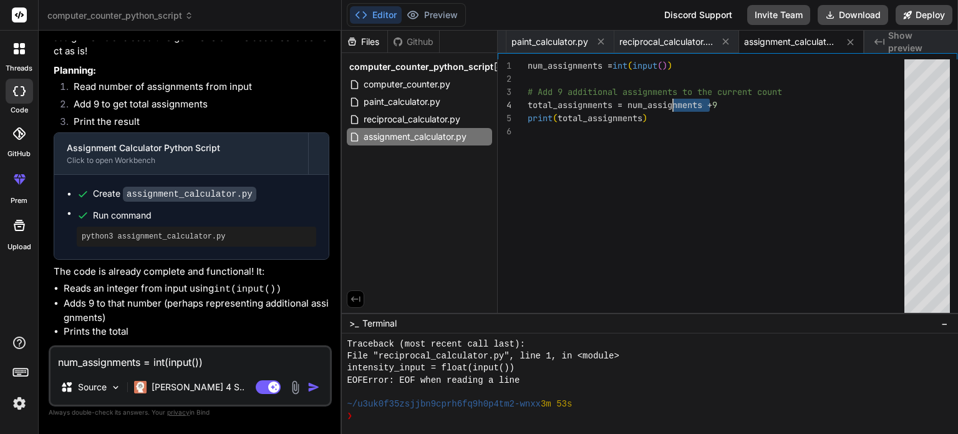
click at [723, 112] on div "num_assignments = int ( input ( ) ) # Add 9 additional assignments to the curre…" at bounding box center [720, 189] width 384 height 260
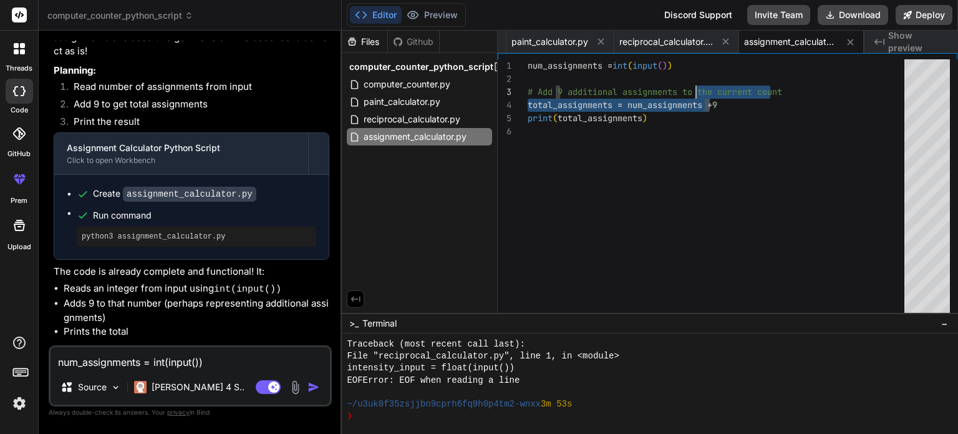
drag, startPoint x: 725, startPoint y: 100, endPoint x: 702, endPoint y: 97, distance: 22.8
click at [702, 97] on div "num_assignments = int ( input ( ) ) # Add 9 additional assignments to the curre…" at bounding box center [720, 189] width 384 height 260
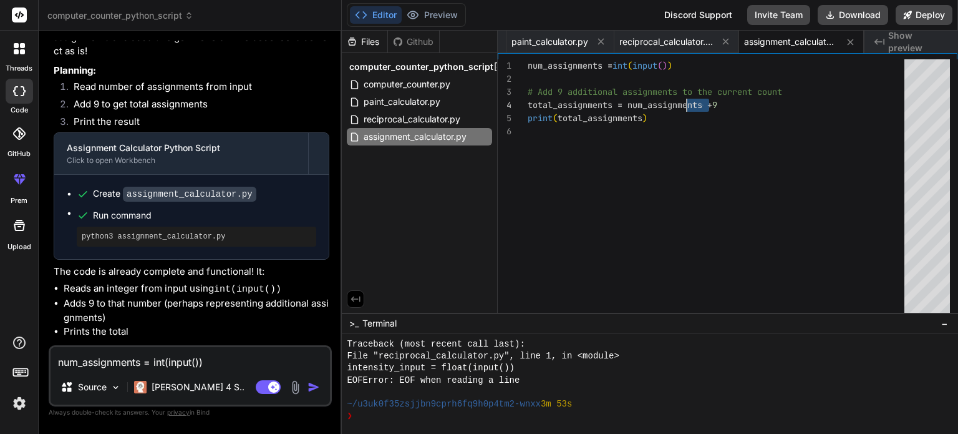
click at [731, 98] on div "num_assignments = int ( input ( ) ) # Add 9 additional assignments to the curre…" at bounding box center [720, 189] width 384 height 260
click at [731, 104] on div "num_assignments = int ( input ( ) ) # Add 9 additional assignments to the curre…" at bounding box center [720, 189] width 384 height 260
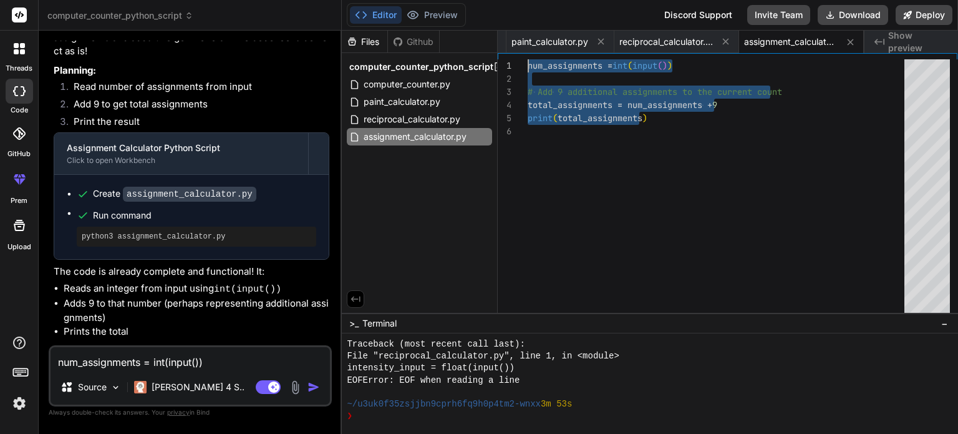
drag, startPoint x: 729, startPoint y: 116, endPoint x: 509, endPoint y: 63, distance: 226.5
click at [528, 63] on div "num_assignments = int ( input ( ) ) # Add 9 additional assignments to the curre…" at bounding box center [720, 189] width 384 height 260
click at [520, 61] on div at bounding box center [513, 65] width 30 height 13
click at [523, 61] on div at bounding box center [513, 65] width 30 height 13
click at [524, 61] on div at bounding box center [513, 65] width 30 height 13
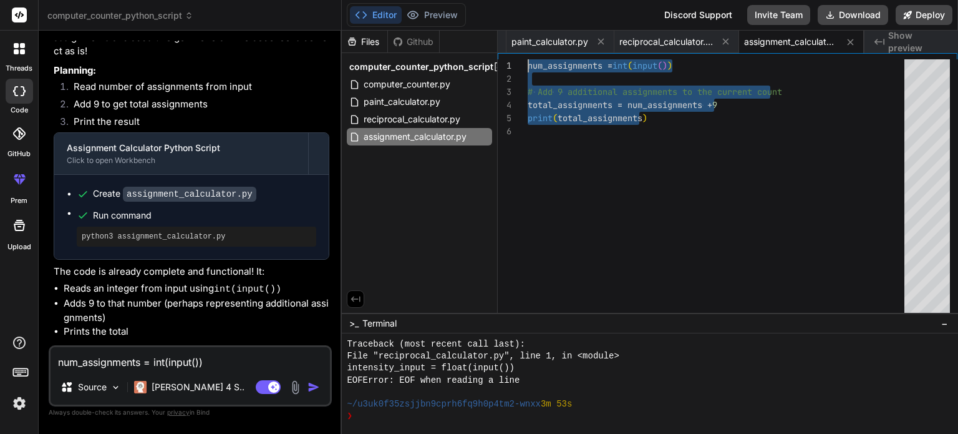
click at [524, 62] on div at bounding box center [513, 65] width 30 height 13
click at [527, 64] on div at bounding box center [513, 65] width 30 height 13
click at [528, 64] on span "num_assignments =" at bounding box center [570, 65] width 85 height 11
drag, startPoint x: 528, startPoint y: 64, endPoint x: 677, endPoint y: 117, distance: 158.2
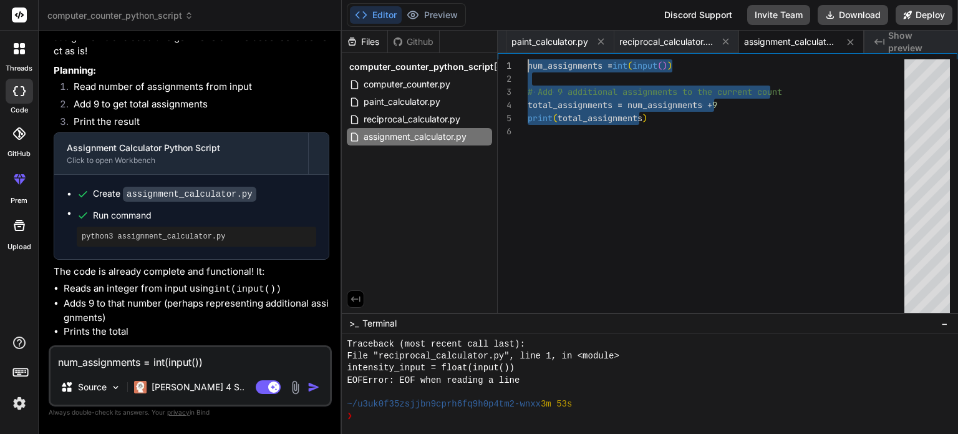
click at [677, 117] on div "num_assignments = int ( input ( ) ) # Add 9 additional assignments to the curre…" at bounding box center [720, 189] width 384 height 260
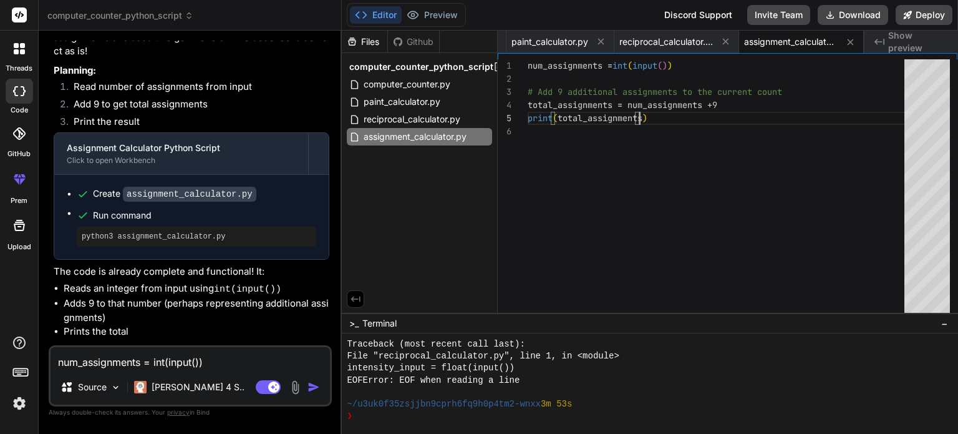
drag, startPoint x: 525, startPoint y: 64, endPoint x: 636, endPoint y: 117, distance: 122.5
click at [636, 120] on div "1 2 3 4 5 6 num_assignments = int ( input ( ) ) # Add 9 additional assignments …" at bounding box center [728, 189] width 460 height 260
drag, startPoint x: 666, startPoint y: 127, endPoint x: 659, endPoint y: 122, distance: 8.9
click at [659, 122] on div "num_assignments = int ( input ( ) ) # Add 9 additional assignments to the curre…" at bounding box center [720, 189] width 384 height 260
click at [656, 120] on div "num_assignments = int ( input ( ) ) # Add 9 additional assignments to the curre…" at bounding box center [720, 189] width 384 height 260
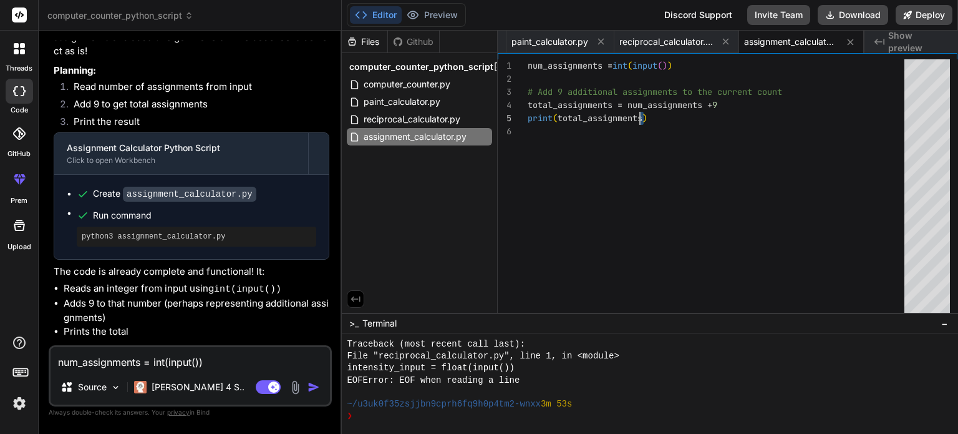
drag, startPoint x: 656, startPoint y: 120, endPoint x: 638, endPoint y: 114, distance: 19.5
click at [638, 114] on div "num_assignments = int ( input ( ) ) # Add 9 additional assignments to the curre…" at bounding box center [720, 189] width 384 height 260
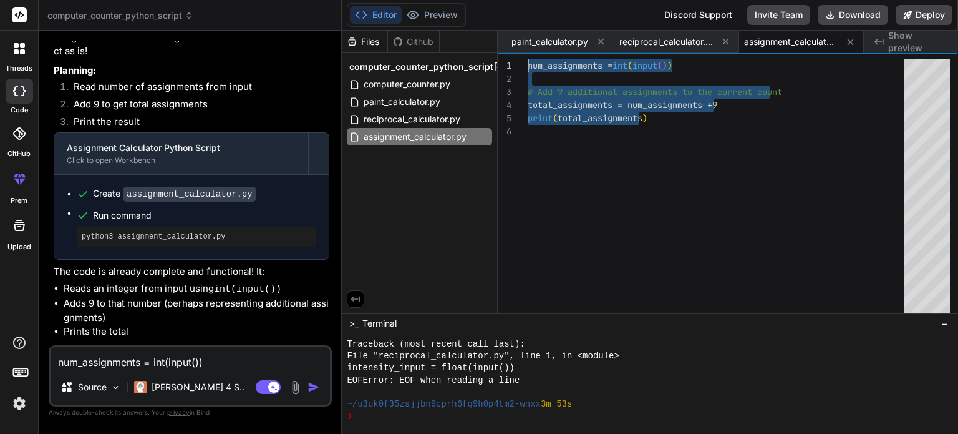
drag, startPoint x: 646, startPoint y: 117, endPoint x: 522, endPoint y: 57, distance: 137.8
click at [528, 59] on div "num_assignments = int ( input ( ) ) # Add 9 additional assignments to the curre…" at bounding box center [720, 189] width 384 height 260
drag, startPoint x: 531, startPoint y: 65, endPoint x: 700, endPoint y: 127, distance: 180.0
click at [700, 127] on div "num_assignments = int ( input ( ) ) # Add 9 additional assignments to the curre…" at bounding box center [720, 189] width 384 height 260
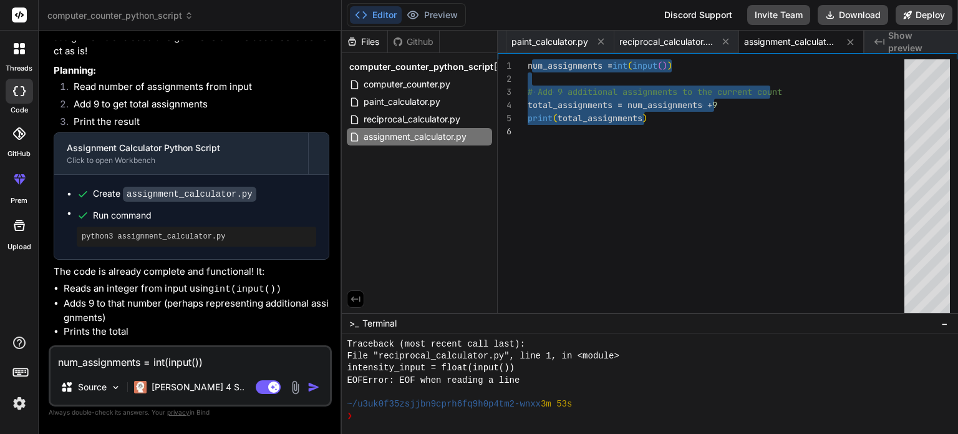
click at [700, 127] on div "num_assignments = int ( input ( ) ) # Add 9 additional assignments to the curre…" at bounding box center [720, 189] width 384 height 260
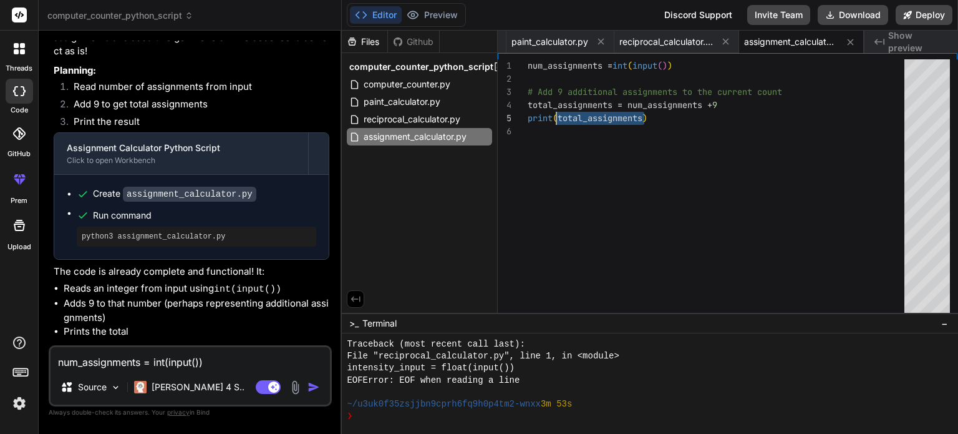
drag, startPoint x: 700, startPoint y: 127, endPoint x: 629, endPoint y: 112, distance: 72.7
click at [629, 112] on div "num_assignments = int ( input ( ) ) # Add 9 additional assignments to the curre…" at bounding box center [720, 189] width 384 height 260
click at [652, 114] on div "num_assignments = int ( input ( ) ) # Add 9 additional assignments to the curre…" at bounding box center [720, 189] width 384 height 260
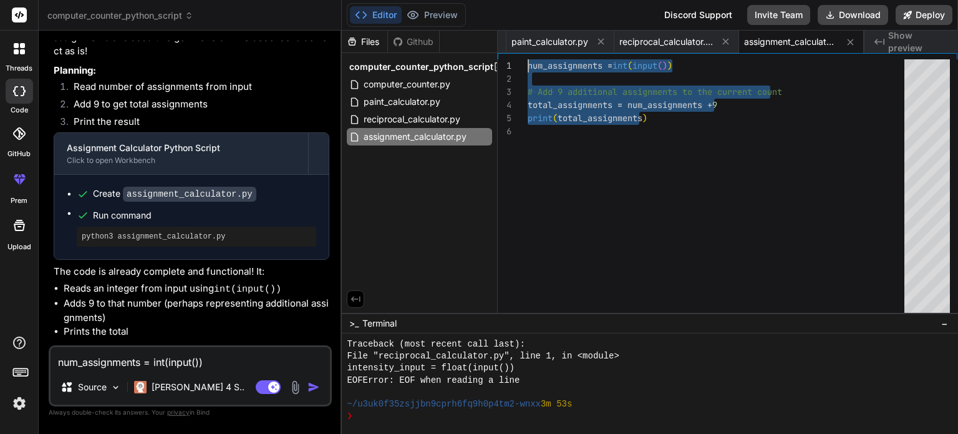
drag, startPoint x: 652, startPoint y: 115, endPoint x: 489, endPoint y: 54, distance: 173.9
click at [528, 59] on div "num_assignments = int ( input ( ) ) # Add 9 additional assignments to the curre…" at bounding box center [720, 189] width 384 height 260
click at [172, 353] on textarea "num_assignments = int(input()) """ Your code goes here """ total_assignments = …" at bounding box center [190, 358] width 279 height 22
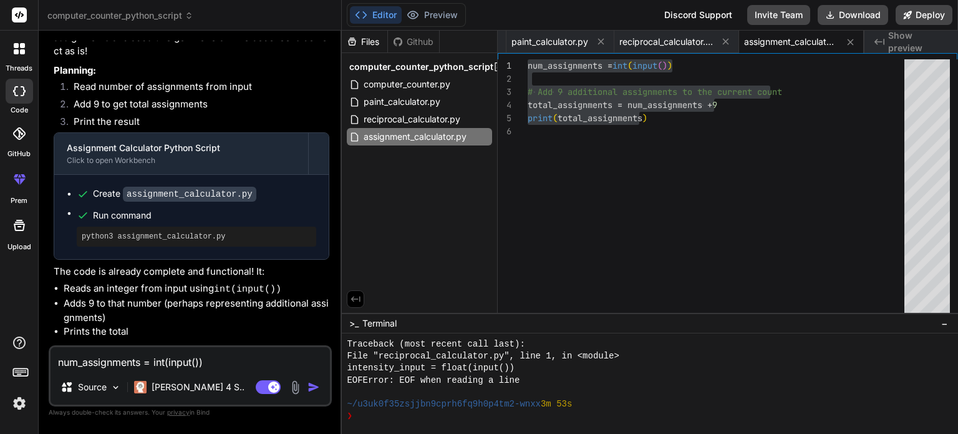
paste textarea "plants = int(input()) """ Your code goes here """ print(num_pla"
type textarea "num_plants = int(input()) """ Your code goes here """ print(num_plants)"
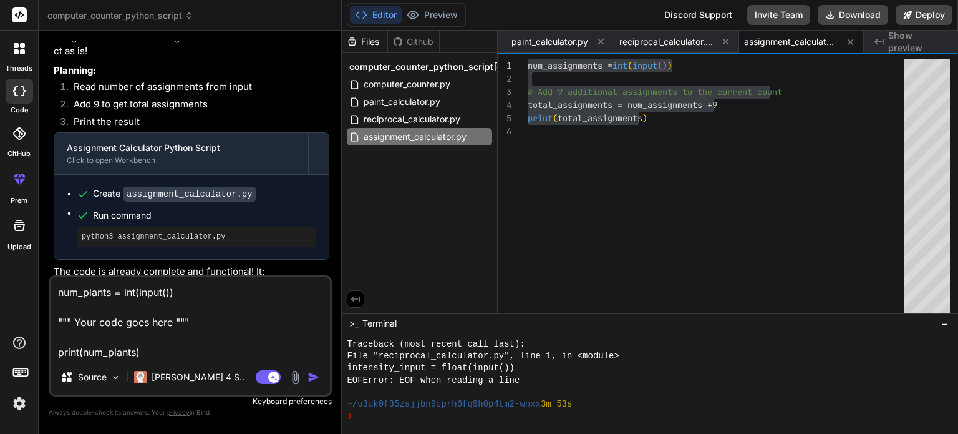
type textarea "x"
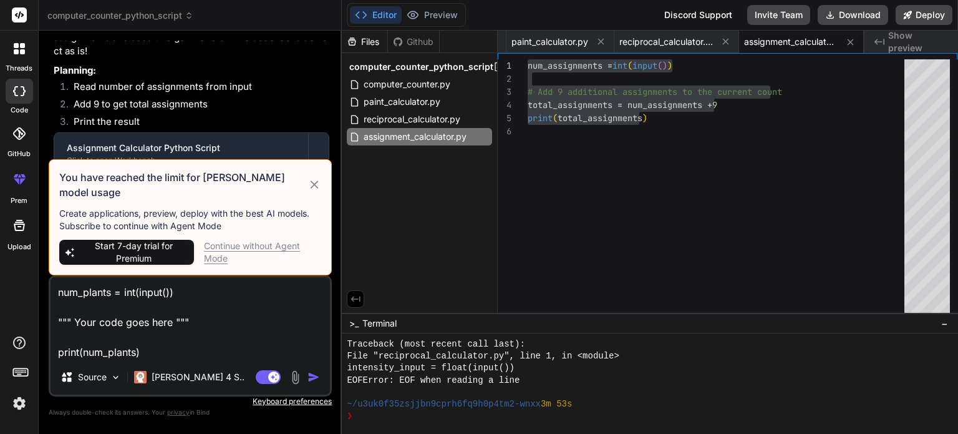
type textarea "num_plants = int(input()) """ Your code goes here """ print(num_plants)"
click at [319, 371] on img "button" at bounding box center [314, 377] width 12 height 12
click at [314, 377] on img "button" at bounding box center [314, 377] width 12 height 12
click at [313, 376] on img "button" at bounding box center [314, 377] width 12 height 12
click at [301, 337] on textarea "num_plants = int(input()) """ Your code goes here """ print(num_plants)" at bounding box center [190, 318] width 279 height 82
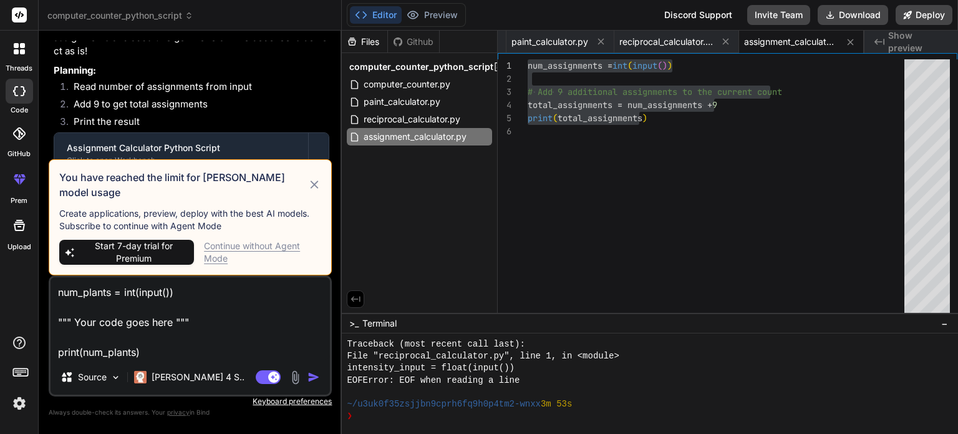
click at [309, 376] on img "button" at bounding box center [314, 377] width 12 height 12
click at [316, 376] on img "button" at bounding box center [314, 377] width 12 height 12
click at [326, 190] on div "You have reached the limit for [PERSON_NAME] model usage Create applications, p…" at bounding box center [190, 217] width 283 height 116
click at [317, 188] on icon at bounding box center [314, 184] width 8 height 8
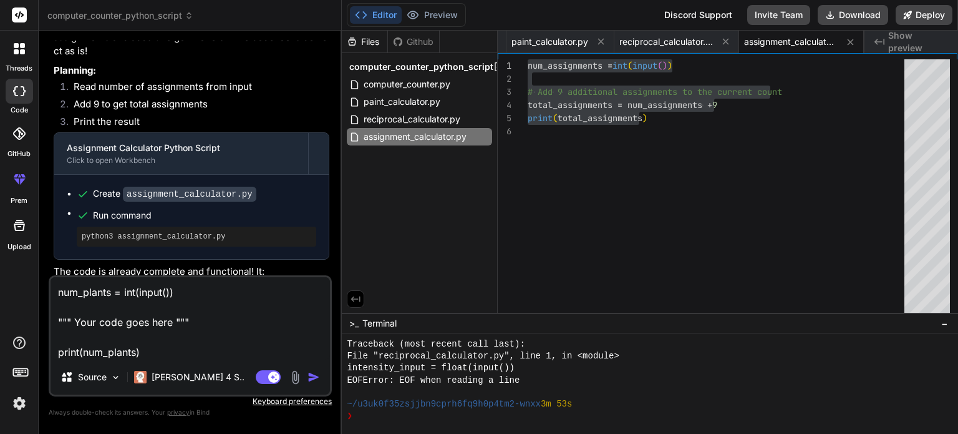
click at [312, 381] on img "button" at bounding box center [314, 377] width 12 height 12
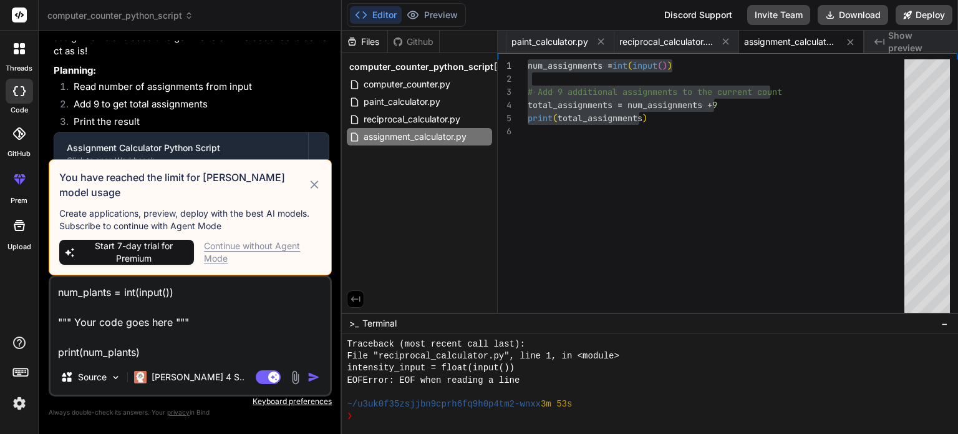
click at [306, 386] on div "Source Claude 4 S.." at bounding box center [190, 379] width 279 height 30
click at [306, 387] on div "Source Claude 4 S.." at bounding box center [190, 379] width 279 height 30
click at [265, 258] on div "Continue without Agent Mode" at bounding box center [262, 252] width 117 height 25
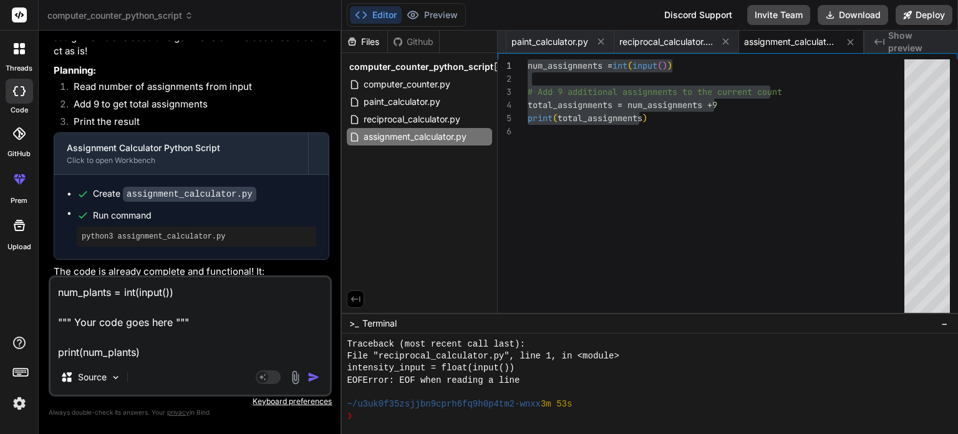
drag, startPoint x: 318, startPoint y: 386, endPoint x: 314, endPoint y: 378, distance: 8.9
click at [318, 386] on div "Source" at bounding box center [190, 379] width 279 height 30
click at [313, 378] on img "button" at bounding box center [314, 377] width 12 height 12
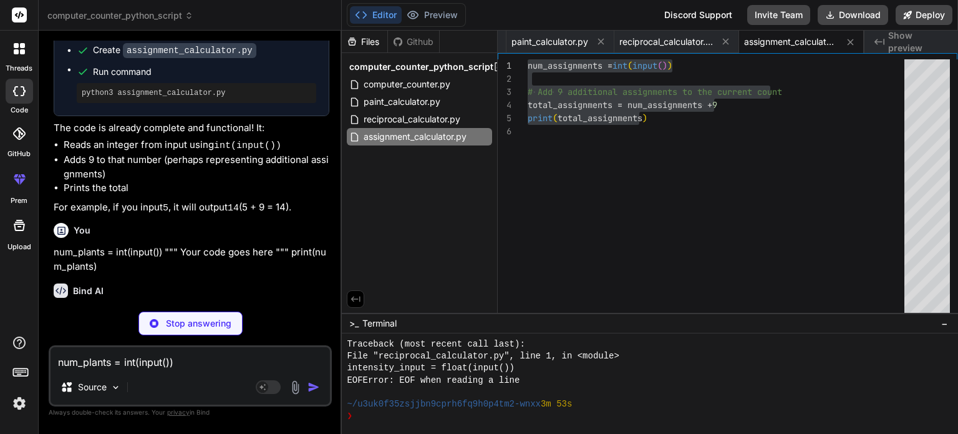
scroll to position [1974, 0]
type textarea "x"
type textarea "num_plants = int(input()) # No additional operations specified, so we proceed t…"
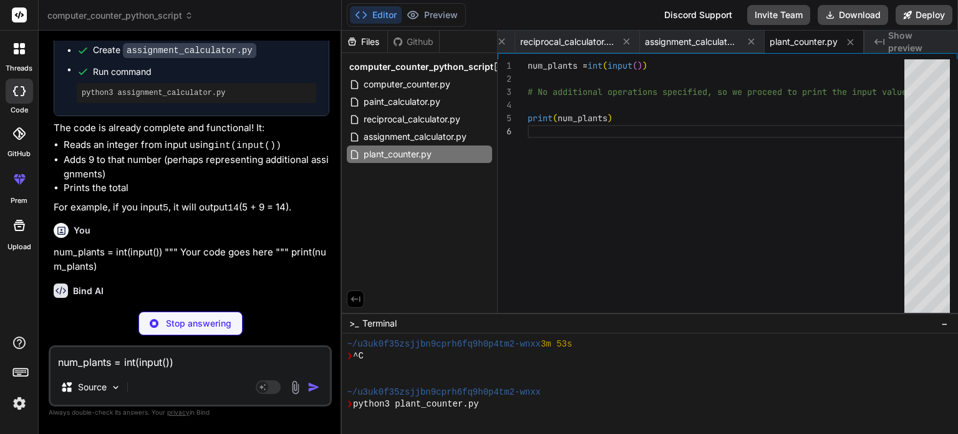
scroll to position [359, 0]
type textarea "x"
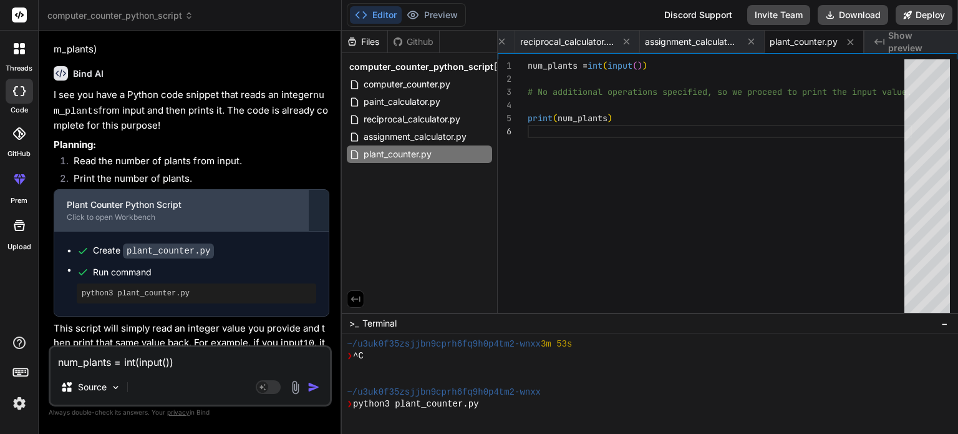
scroll to position [2193, 0]
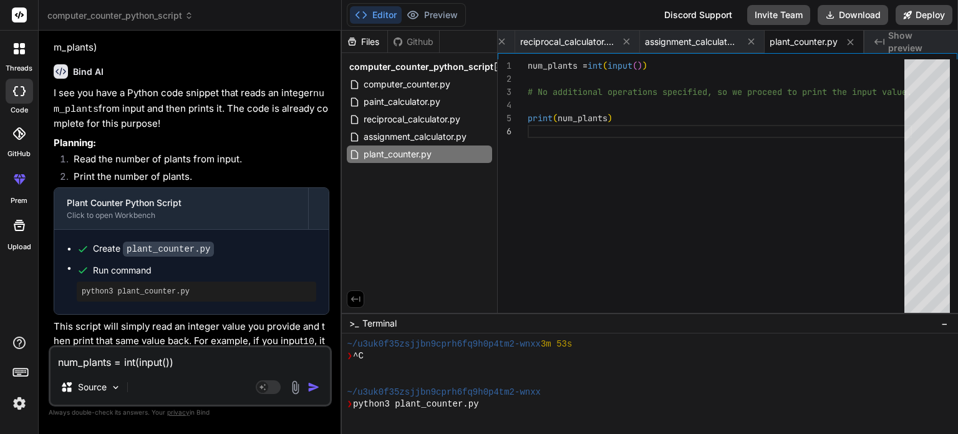
click at [167, 360] on textarea "num_plants = int(input()) """ Your code goes here """ print(num_plants)" at bounding box center [190, 358] width 279 height 22
paste textarea "sardines = int(input()) num_trout = int(input()) """ Your code goes here """ pr…"
type textarea "num_sardines = int(input()) num_trout = int(input()) """ Your code goes here ""…"
type textarea "x"
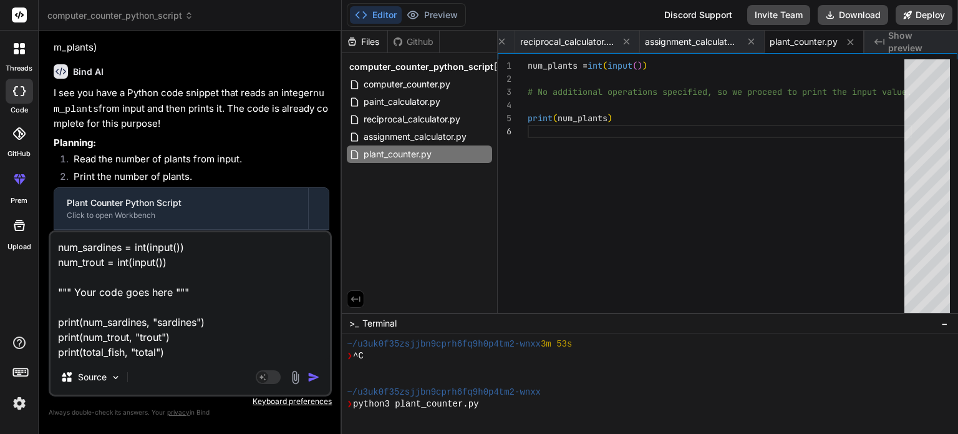
type textarea "num_sardines = int(input()) num_trout = int(input()) """ Your code goes here ""…"
click at [314, 392] on div "Source" at bounding box center [190, 379] width 279 height 30
click at [313, 387] on div "Source" at bounding box center [190, 379] width 279 height 30
click at [313, 386] on div "Source" at bounding box center [190, 379] width 279 height 30
click at [313, 381] on img "button" at bounding box center [314, 377] width 12 height 12
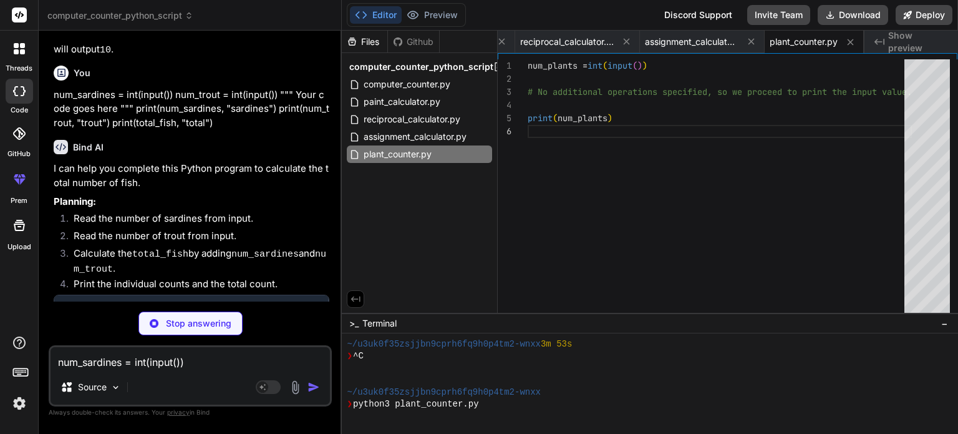
scroll to position [2510, 0]
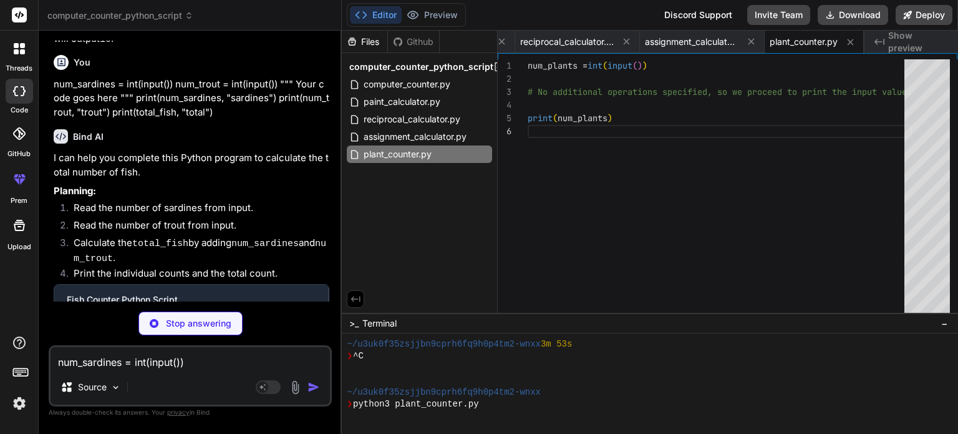
type textarea "x"
type textarea "num_sardines = int(input()) num_trout = int(input()) # Calculate the total numb…"
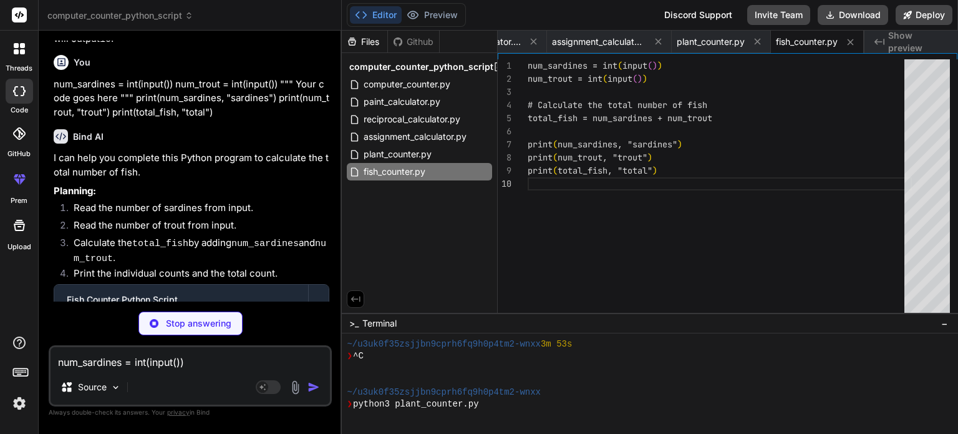
scroll to position [467, 0]
type textarea "x"
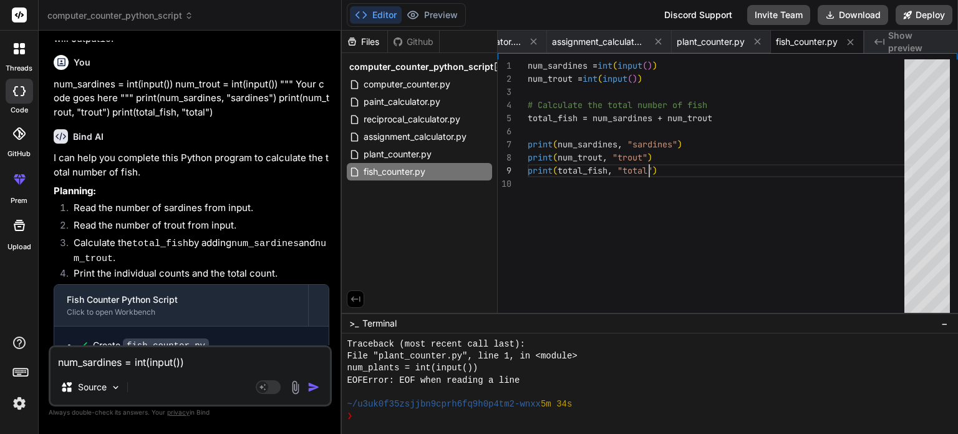
scroll to position [0, 0]
click at [691, 165] on div "num_sardines = int ( input ( ) ) num_trout = int ( input ( ) ) # Calculate the …" at bounding box center [720, 189] width 384 height 260
click at [689, 175] on div "num_sardines = int ( input ( ) ) num_trout = int ( input ( ) ) # Calculate the …" at bounding box center [720, 189] width 384 height 260
click at [693, 178] on div "num_sardines = int ( input ( ) ) num_trout = int ( input ( ) ) # Calculate the …" at bounding box center [720, 189] width 384 height 260
drag, startPoint x: 694, startPoint y: 178, endPoint x: 633, endPoint y: 169, distance: 61.2
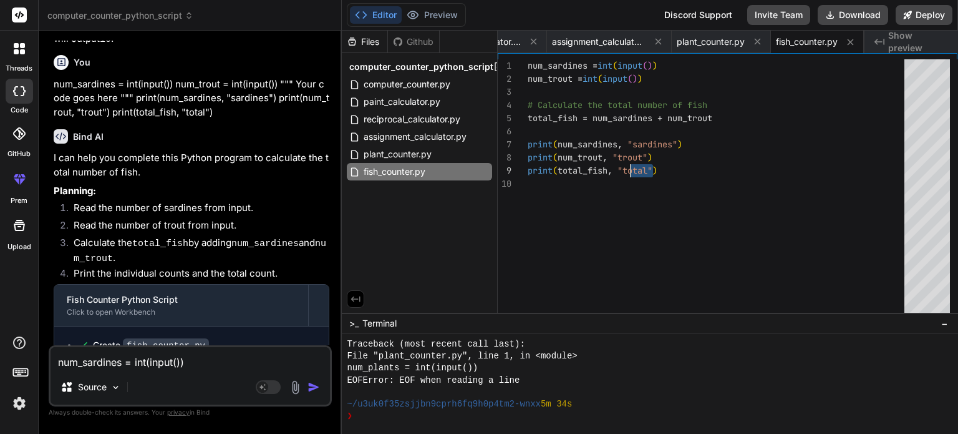
click at [633, 169] on div "num_sardines = int ( input ( ) ) num_trout = int ( input ( ) ) # Calculate the …" at bounding box center [720, 189] width 384 height 260
click at [654, 172] on div "num_sardines = int ( input ( ) ) num_trout = int ( input ( ) ) # Calculate the …" at bounding box center [720, 189] width 384 height 260
drag, startPoint x: 666, startPoint y: 175, endPoint x: 646, endPoint y: 167, distance: 21.8
click at [646, 167] on div "num_sardines = int ( input ( ) ) num_trout = int ( input ( ) ) # Calculate the …" at bounding box center [720, 189] width 384 height 260
click at [655, 166] on div "num_sardines = int ( input ( ) ) num_trout = int ( input ( ) ) # Calculate the …" at bounding box center [720, 189] width 384 height 260
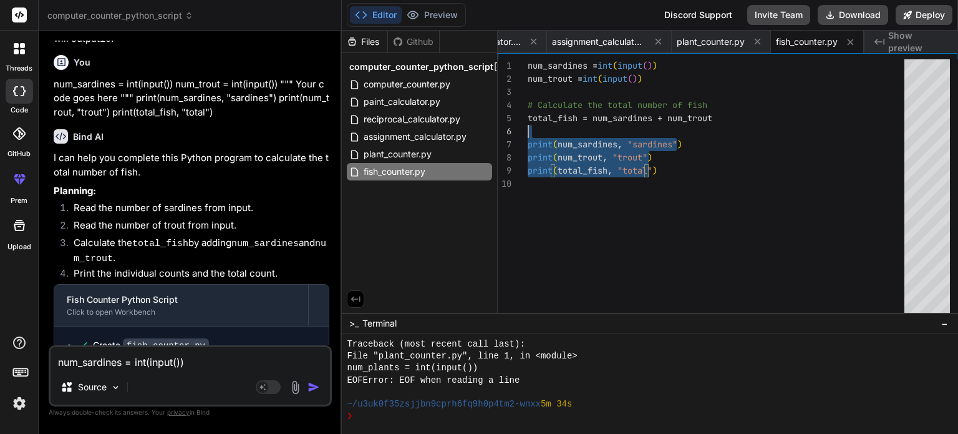
drag, startPoint x: 664, startPoint y: 170, endPoint x: 546, endPoint y: 119, distance: 128.0
click at [548, 114] on div "num_sardines = int ( input ( ) ) num_trout = int ( input ( ) ) # Calculate the …" at bounding box center [720, 189] width 384 height 260
drag, startPoint x: 542, startPoint y: 87, endPoint x: 522, endPoint y: 66, distance: 29.2
click at [541, 87] on div "num_sardines = int ( input ( ) ) num_trout = int ( input ( ) ) # Calculate the …" at bounding box center [720, 189] width 384 height 260
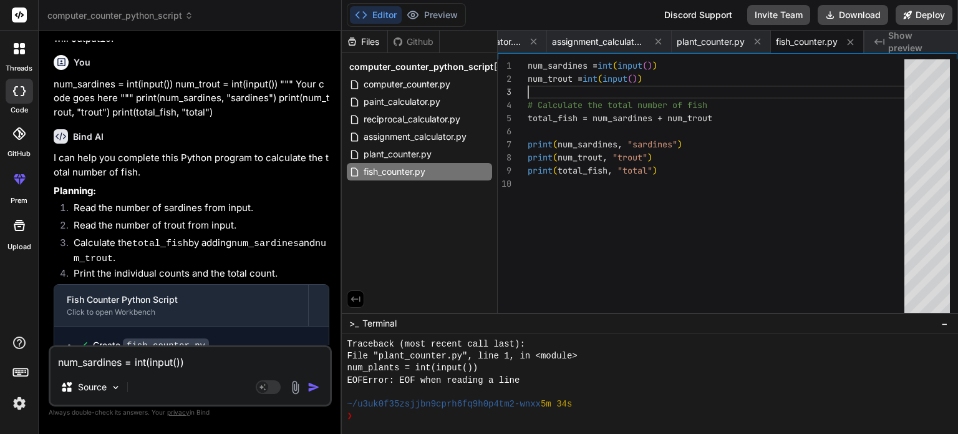
click at [520, 59] on div "1" at bounding box center [513, 65] width 30 height 13
click at [526, 62] on div "1" at bounding box center [513, 65] width 30 height 13
drag, startPoint x: 527, startPoint y: 62, endPoint x: 639, endPoint y: 159, distance: 148.6
click at [639, 159] on div "1 2 3 4 5 6 7 8 9 10 num_sardines = int ( input ( ) ) num_trout = int ( input (…" at bounding box center [728, 189] width 460 height 260
click at [636, 158] on div "num_sardines = int ( input ( ) ) num_trout = int ( input ( ) ) # Calculate the …" at bounding box center [720, 189] width 384 height 260
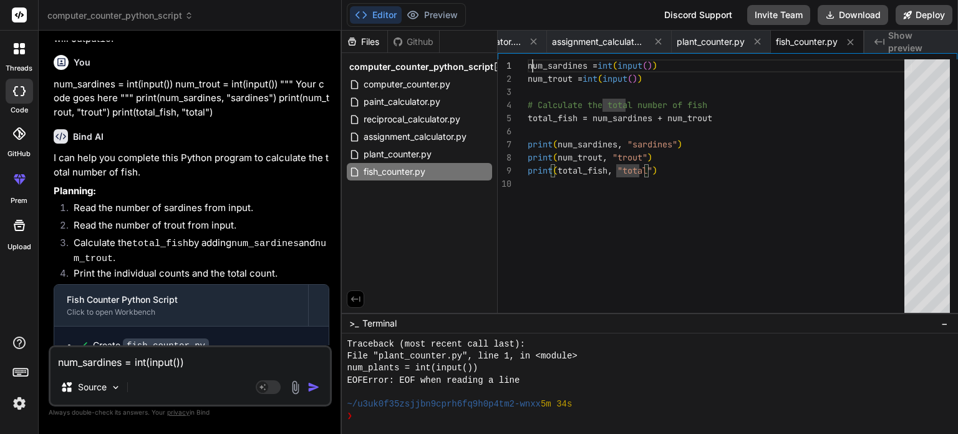
click at [534, 63] on div "num_sardines = int ( input ( ) ) num_trout = int ( input ( ) ) # Calculate the …" at bounding box center [720, 189] width 384 height 260
click at [532, 63] on div "num_sardines = int ( input ( ) ) num_trout = int ( input ( ) ) # Calculate the …" at bounding box center [720, 189] width 384 height 260
click at [527, 66] on div at bounding box center [513, 65] width 30 height 13
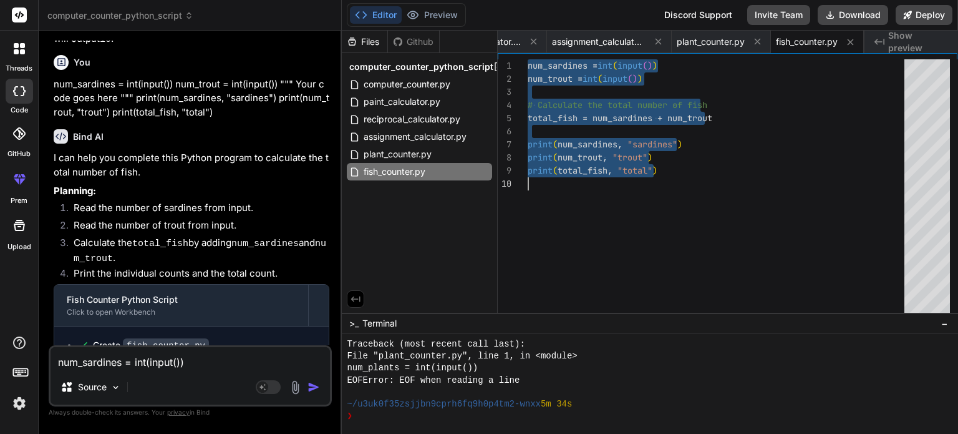
drag, startPoint x: 528, startPoint y: 64, endPoint x: 679, endPoint y: 177, distance: 188.5
click at [679, 177] on div "num_sardines = int ( input ( ) ) num_trout = int ( input ( ) ) # Calculate the …" at bounding box center [720, 189] width 384 height 260
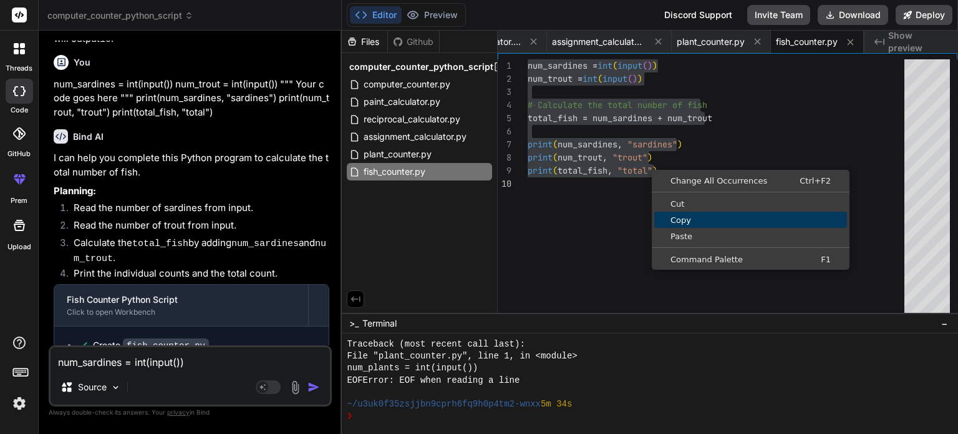
drag, startPoint x: 676, startPoint y: 207, endPoint x: 676, endPoint y: 218, distance: 10.6
click at [676, 218] on ul "Change All Occurrences Ctrl+F2 Cut Copy Paste Command Palette F1" at bounding box center [751, 219] width 198 height 95
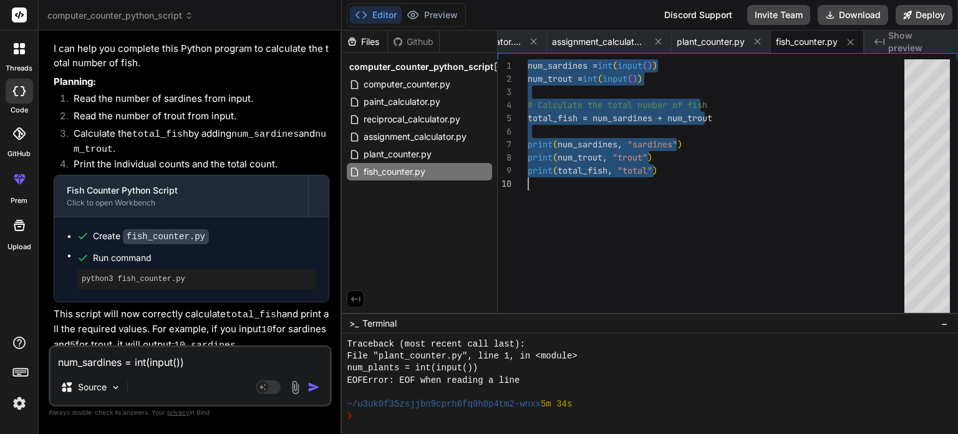
scroll to position [2643, 0]
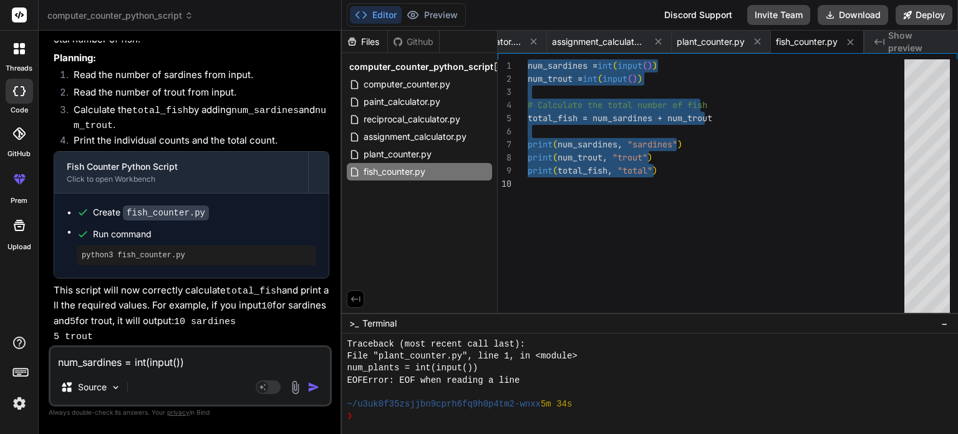
click at [192, 362] on textarea "num_sardines = int(input()) num_trout = int(input()) """ Your code goes here ""…" at bounding box center [190, 358] width 279 height 22
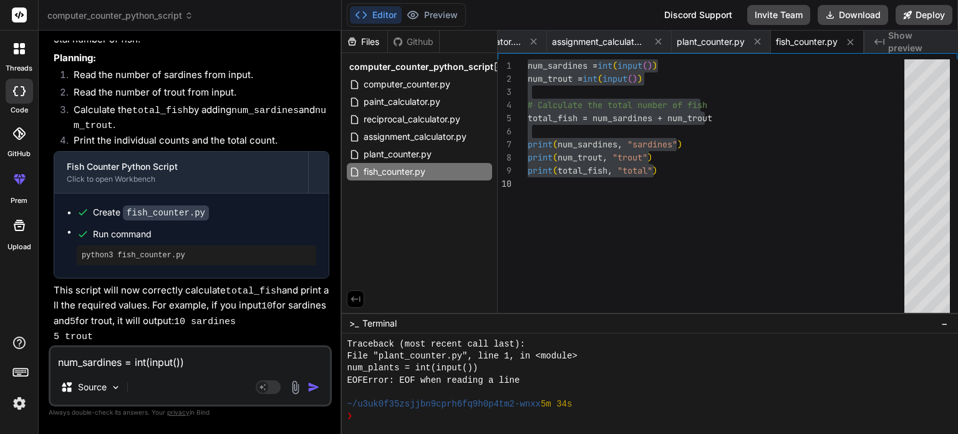
paste textarea "Driving is expensive. Write a program with a car's gas mileage (miles/gallon) a…"
type textarea "Driving is expensive. Write a program with a car's gas mileage (miles/gallon) a…"
type textarea "x"
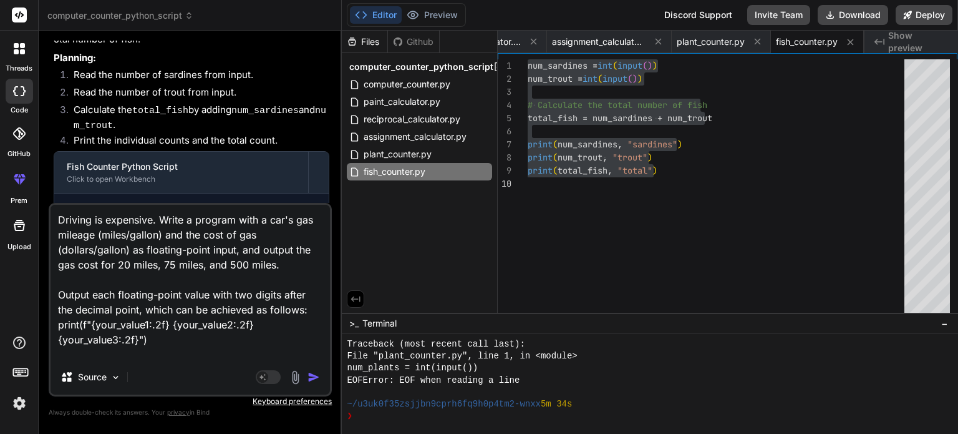
scroll to position [150, 0]
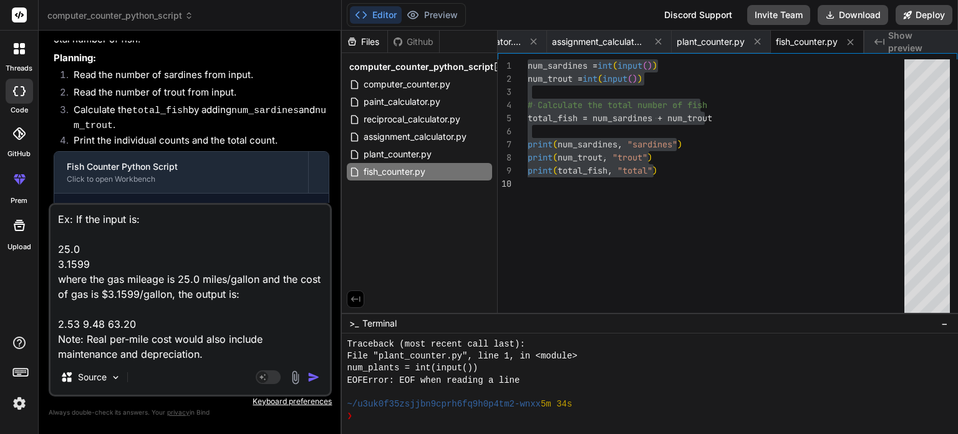
type textarea "Driving is expensive. Write a program with a car's gas mileage (miles/gallon) a…"
click at [316, 374] on img "button" at bounding box center [314, 377] width 12 height 12
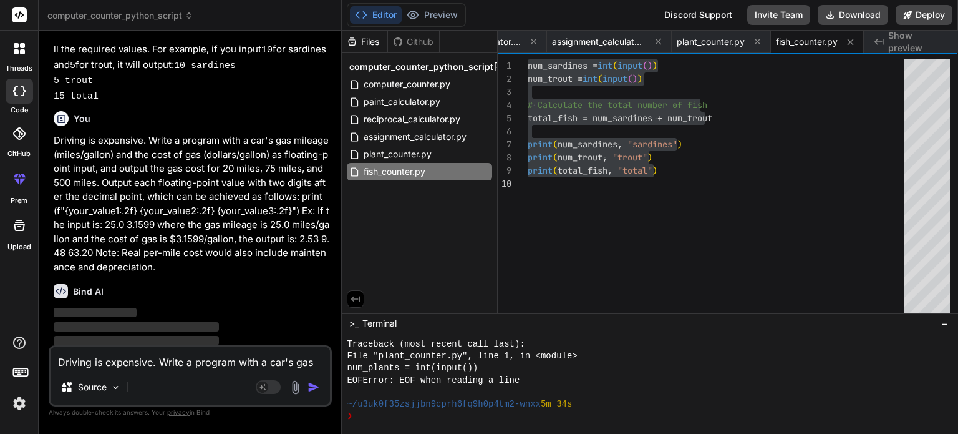
scroll to position [2898, 0]
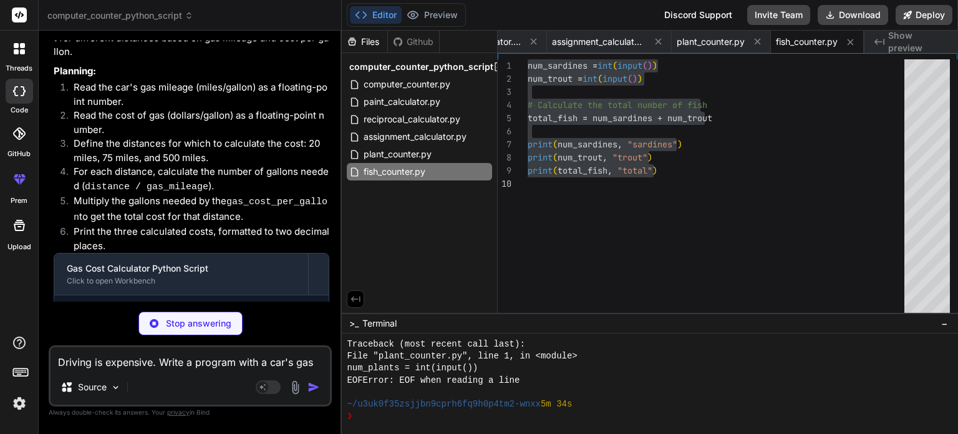
type textarea "x"
type textarea "# Calculate cost for 500 miles gallons_500_miles = 500 / gas_mileage cost_500_m…"
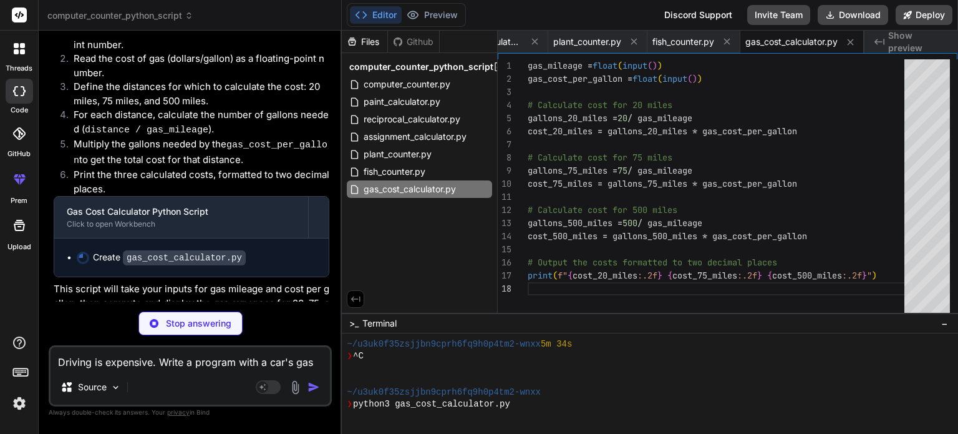
scroll to position [3248, 0]
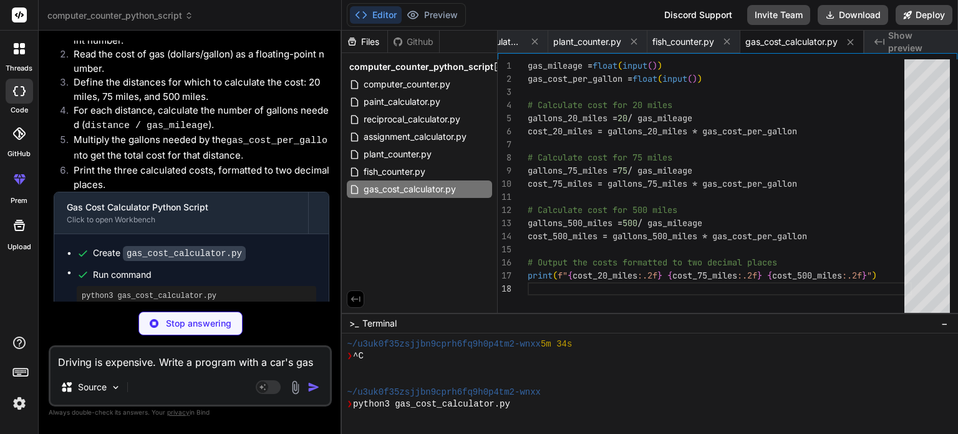
type textarea "x"
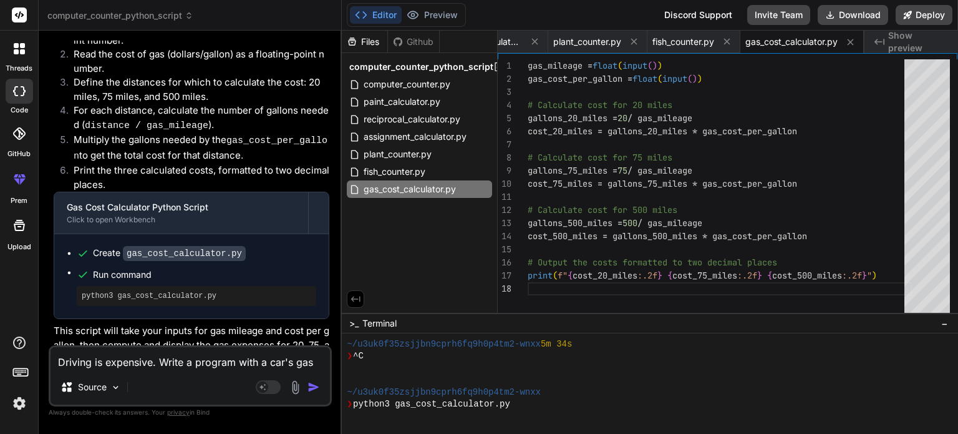
click at [524, 63] on div "1" at bounding box center [513, 65] width 30 height 13
click at [527, 62] on div "1" at bounding box center [513, 65] width 30 height 13
click at [531, 67] on div "gas_mileage = float ( input ( ) ) gas_cost_per_gallon = float ( input ( ) ) # C…" at bounding box center [720, 189] width 384 height 260
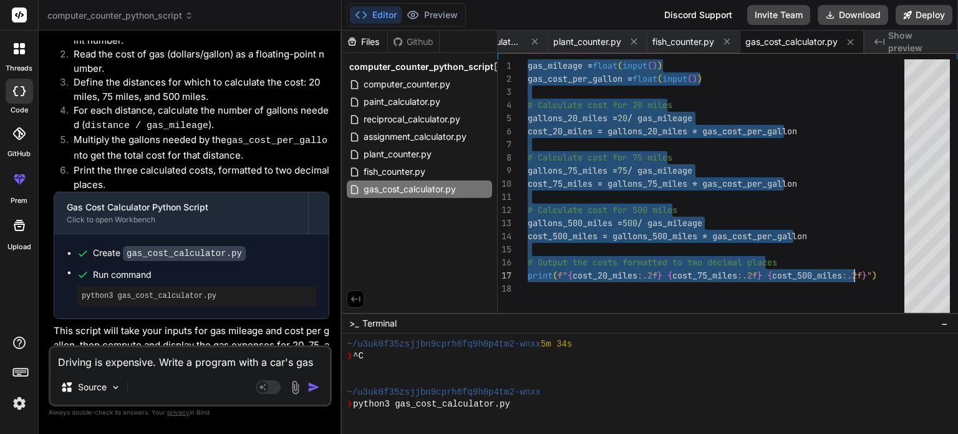
drag, startPoint x: 529, startPoint y: 64, endPoint x: 930, endPoint y: 275, distance: 453.5
click at [912, 275] on div "gas_mileage = float ( input ( ) ) gas_cost_per_gallon = float ( input ( ) ) # C…" at bounding box center [720, 189] width 384 height 260
click at [880, 276] on div "gas_mileage = float ( input ( ) ) gas_cost_per_gallon = float ( input ( ) ) # C…" at bounding box center [720, 189] width 384 height 260
drag, startPoint x: 898, startPoint y: 282, endPoint x: 541, endPoint y: 62, distance: 419.3
click at [541, 62] on div "gas_mileage = float ( input ( ) ) gas_cost_per_gallon = float ( input ( ) ) # C…" at bounding box center [720, 189] width 384 height 260
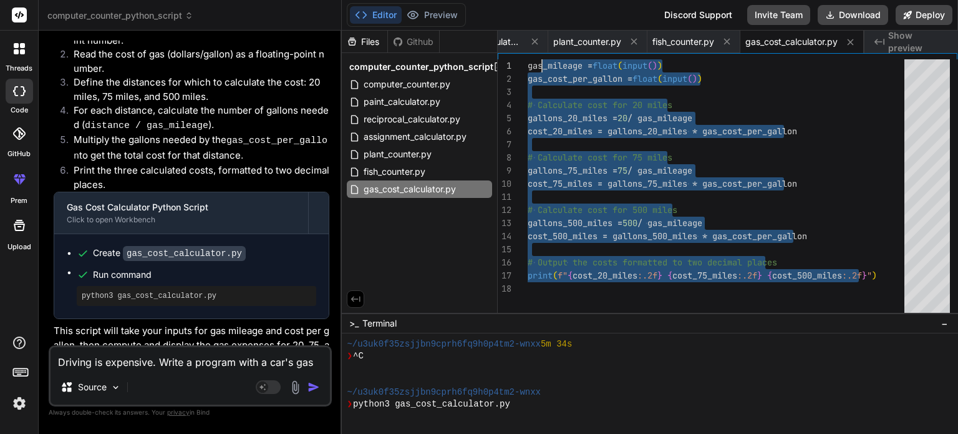
click at [537, 67] on div "gas_mileage = float ( input ( ) ) gas_cost_per_gallon = float ( input ( ) ) # C…" at bounding box center [720, 189] width 384 height 260
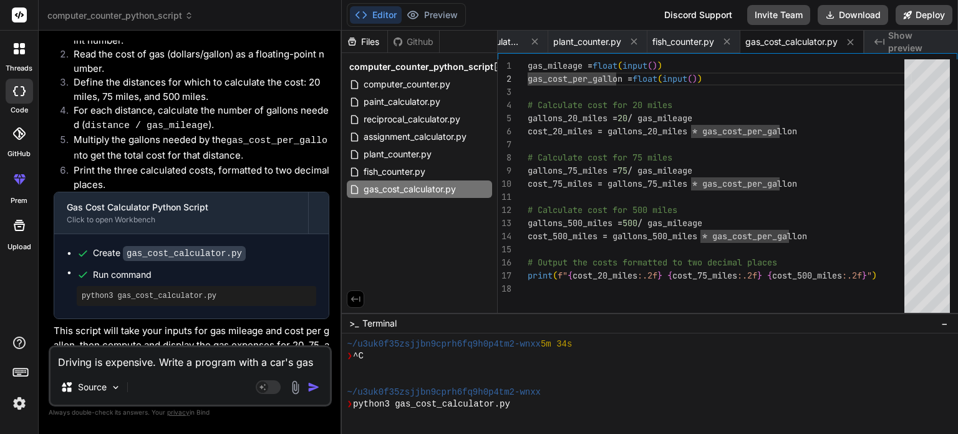
drag, startPoint x: 527, startPoint y: 65, endPoint x: 556, endPoint y: 77, distance: 32.2
click at [556, 77] on div "1 2 3 4 5 6 7 8 9 10 11 12 13 14 15 16 17 18 gas_mileage = float ( input ( ) ) …" at bounding box center [728, 189] width 460 height 260
click at [537, 67] on div "gas_mileage = float ( input ( ) ) gas_cost_per_gallon = float ( input ( ) ) # C…" at bounding box center [720, 189] width 384 height 260
click at [530, 64] on div "gas_mileage = float ( input ( ) ) gas_cost_per_gallon = float ( input ( ) ) # C…" at bounding box center [720, 189] width 384 height 260
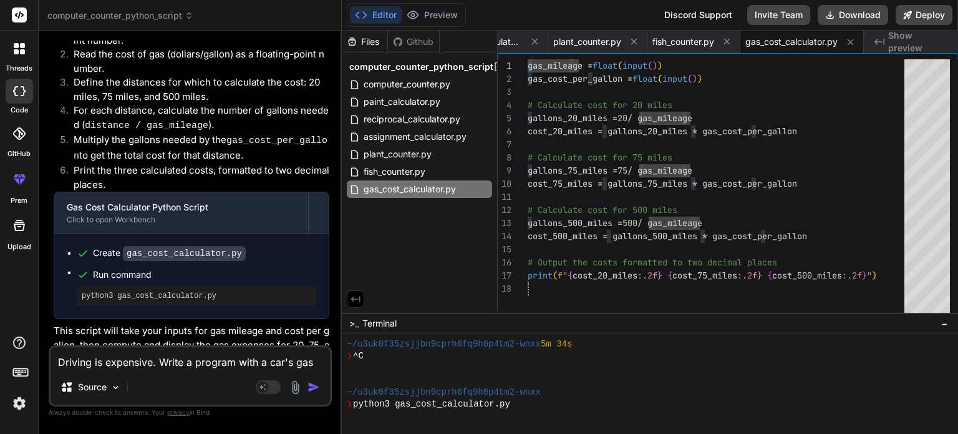
drag, startPoint x: 529, startPoint y: 64, endPoint x: 864, endPoint y: 281, distance: 399.2
click at [873, 270] on div "as_mileage = float ( input ( ) ) gas_cost_per_gallon = float ( input ( ) ) # Ca…" at bounding box center [720, 189] width 384 height 260
click at [524, 62] on div "1" at bounding box center [513, 65] width 30 height 13
click at [527, 67] on div "1" at bounding box center [513, 65] width 30 height 13
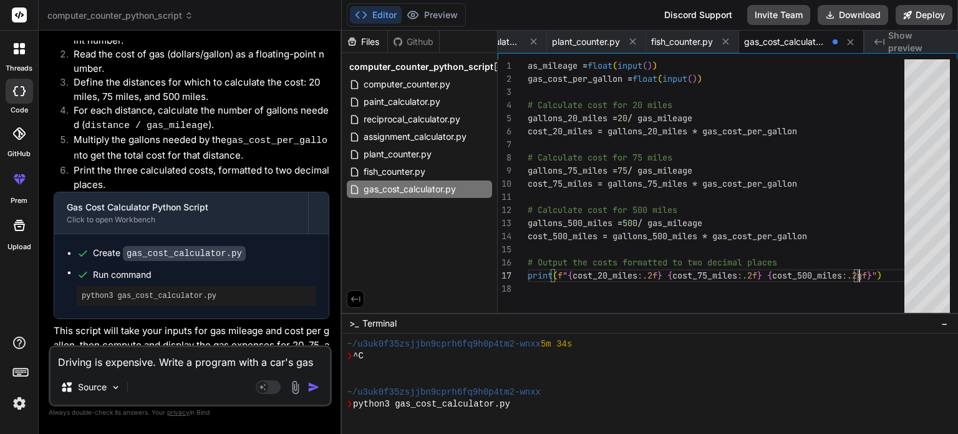
click at [529, 65] on div "as_mileage = float ( input ( ) ) gas_cost_per_gallon = float ( input ( ) ) # Ca…" at bounding box center [720, 189] width 384 height 260
click at [528, 65] on div "as_mileage = float ( input ( ) ) gas_cost_per_gallon = float ( input ( ) ) # Ca…" at bounding box center [720, 189] width 384 height 260
click at [527, 66] on div at bounding box center [513, 65] width 30 height 13
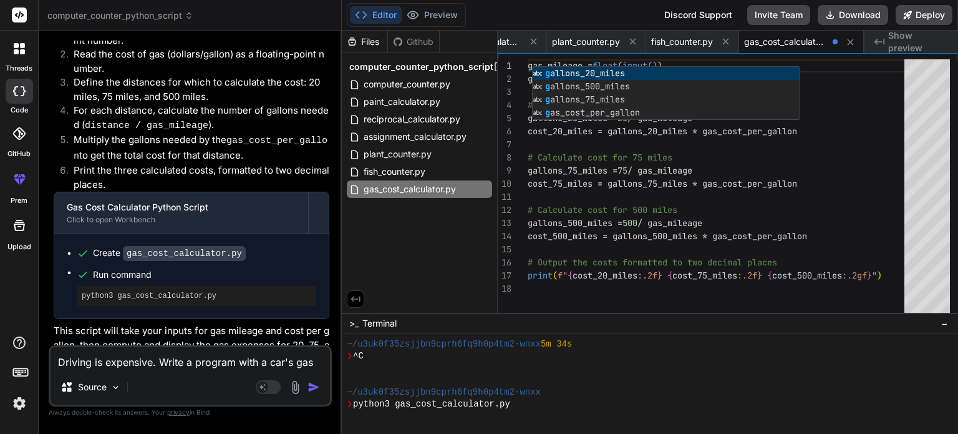
click at [671, 160] on div "gas_mileage = float ( input ( ) ) gas_cost_per_gallon = float ( input ( ) ) # C…" at bounding box center [720, 189] width 384 height 260
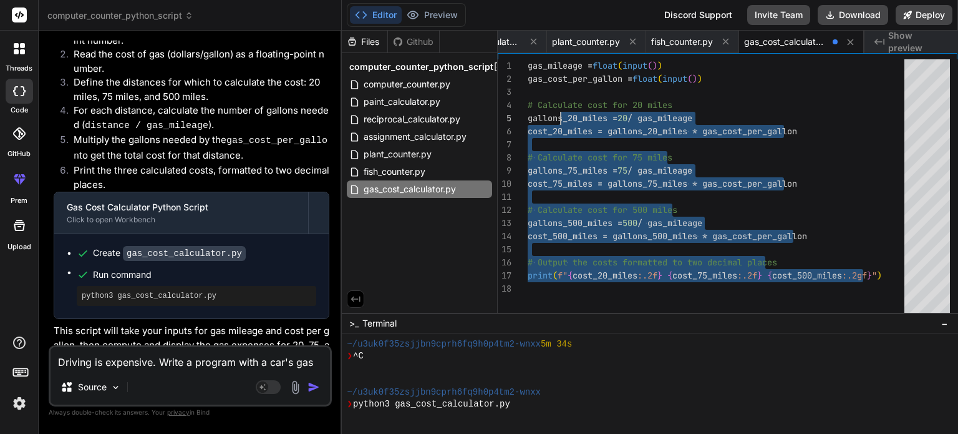
drag, startPoint x: 891, startPoint y: 276, endPoint x: 539, endPoint y: 70, distance: 408.5
click at [540, 71] on div "gas_mileage = float ( input ( ) ) gas_cost_per_gallon = float ( input ( ) ) # C…" at bounding box center [720, 189] width 384 height 260
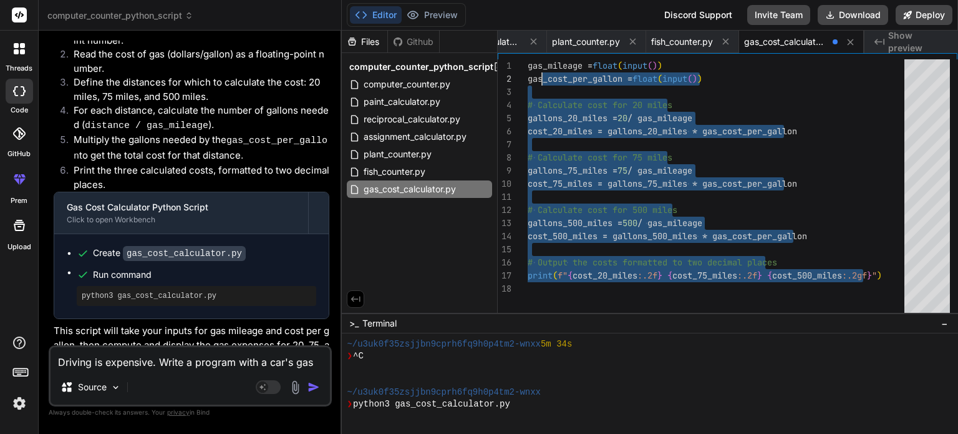
click at [529, 59] on div "gas_mileage = float ( input ( ) ) gas_cost_per_gallon = float ( input ( ) ) # C…" at bounding box center [720, 189] width 384 height 260
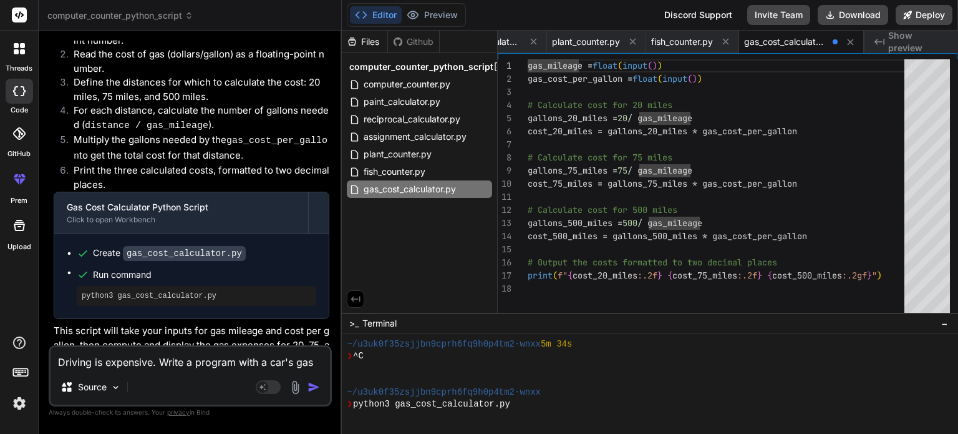
drag, startPoint x: 528, startPoint y: 63, endPoint x: 847, endPoint y: 276, distance: 383.8
drag, startPoint x: 872, startPoint y: 276, endPoint x: 881, endPoint y: 271, distance: 10.1
click at [873, 275] on div "gas_mileage = float ( input ( ) ) gas_cost_per_gallon = float ( input ( ) ) # C…" at bounding box center [720, 189] width 384 height 260
click at [886, 269] on div "gas_mileage = float ( input ( ) ) gas_cost_per_gallon = float ( input ( ) ) # C…" at bounding box center [720, 189] width 384 height 260
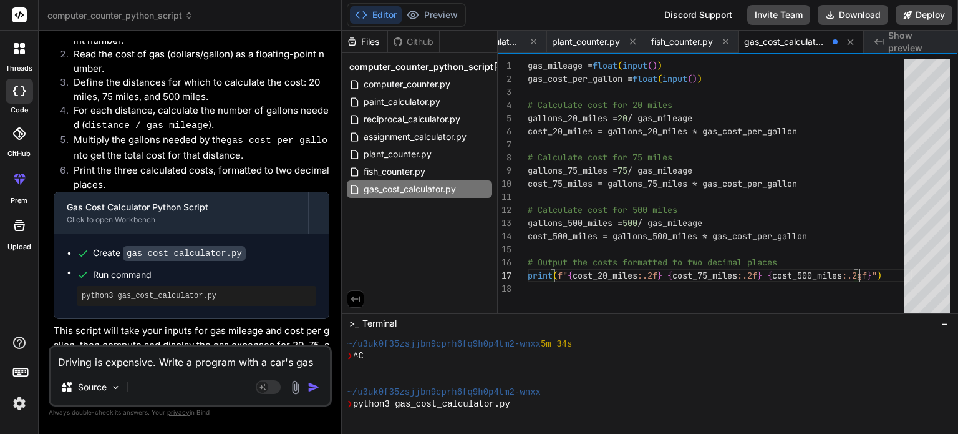
click at [898, 273] on div "gas_mileage = float ( input ( ) ) gas_cost_per_gallon = float ( input ( ) ) # C…" at bounding box center [720, 189] width 384 height 260
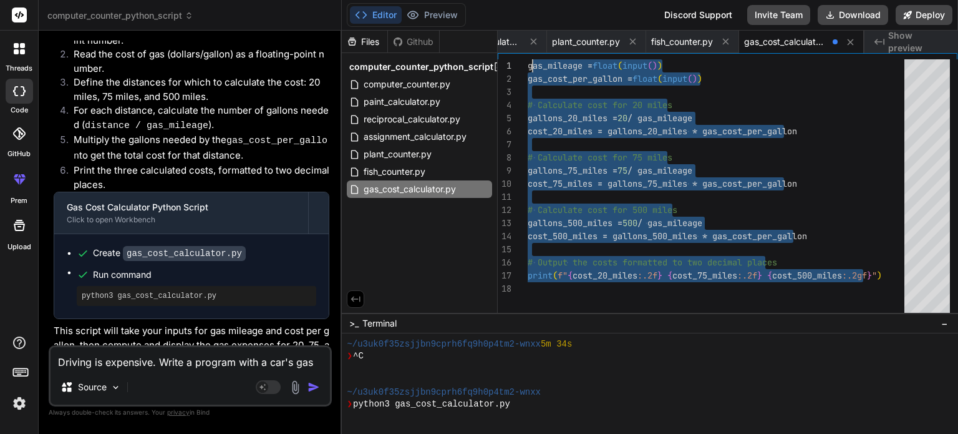
drag, startPoint x: 893, startPoint y: 276, endPoint x: 522, endPoint y: 59, distance: 430.0
click at [530, 59] on div "gas_mileage = float ( input ( ) ) gas_cost_per_gallon = float ( input ( ) ) # C…" at bounding box center [720, 189] width 384 height 260
click at [537, 64] on div "gas_mileage = float ( input ( ) ) gas_cost_per_gallon = float ( input ( ) ) # C…" at bounding box center [720, 189] width 384 height 260
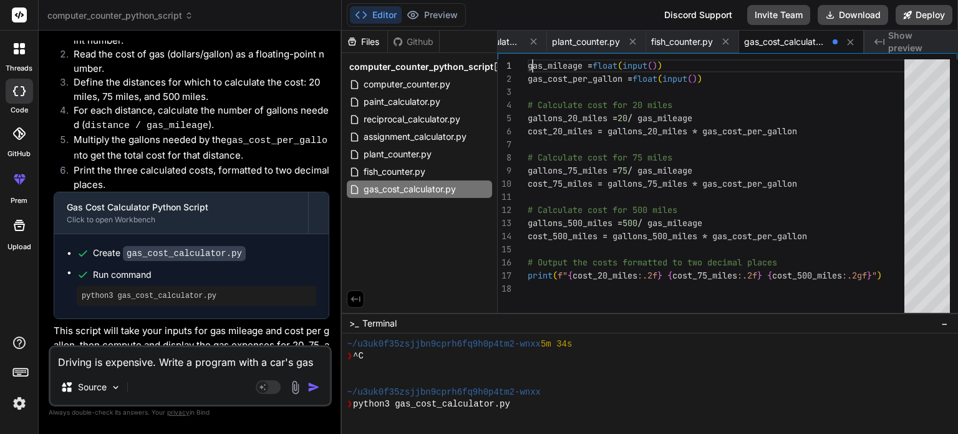
click at [534, 64] on div "gas_mileage = float ( input ( ) ) gas_cost_per_gallon = float ( input ( ) ) # C…" at bounding box center [720, 189] width 384 height 260
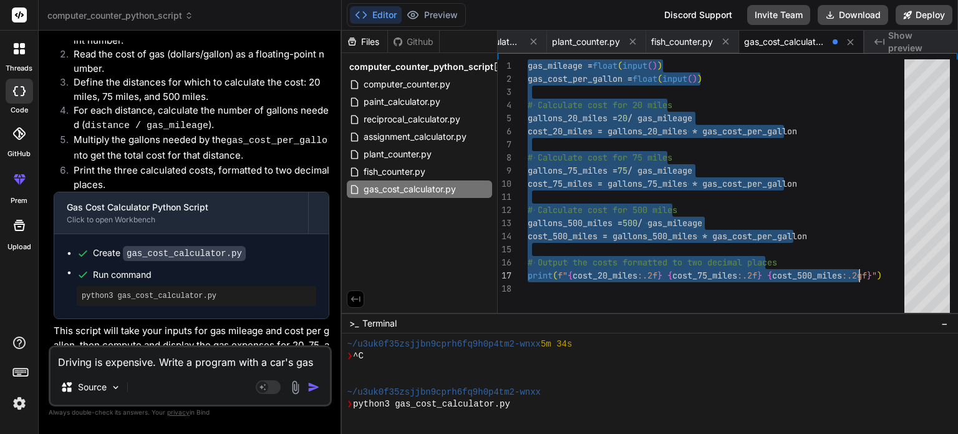
drag, startPoint x: 529, startPoint y: 65, endPoint x: 882, endPoint y: 274, distance: 410.3
click at [882, 274] on div "gas_mileage = float ( input ( ) ) gas_cost_per_gallon = float ( input ( ) ) # C…" at bounding box center [720, 189] width 384 height 260
type textarea "gas_mileage = float(input()) gas_cost_per_gallon = float(input()) # Calculate c…"
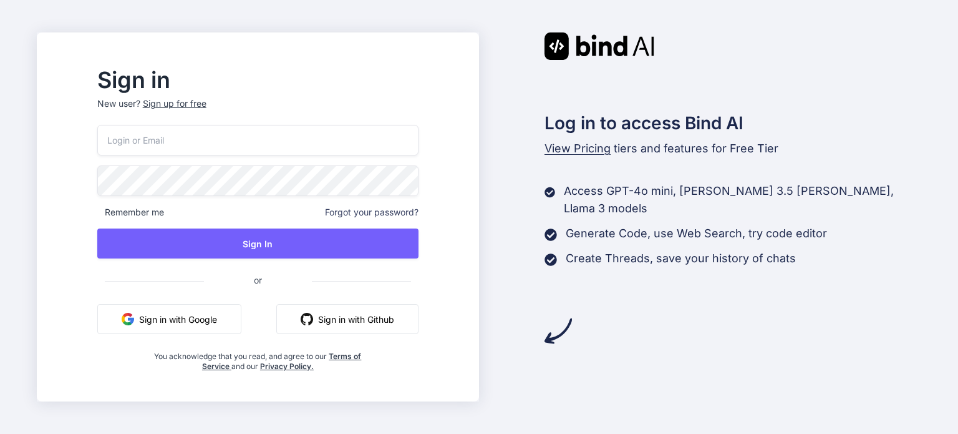
click at [228, 311] on button "Sign in with Google" at bounding box center [169, 319] width 144 height 30
